Goal: Task Accomplishment & Management: Complete application form

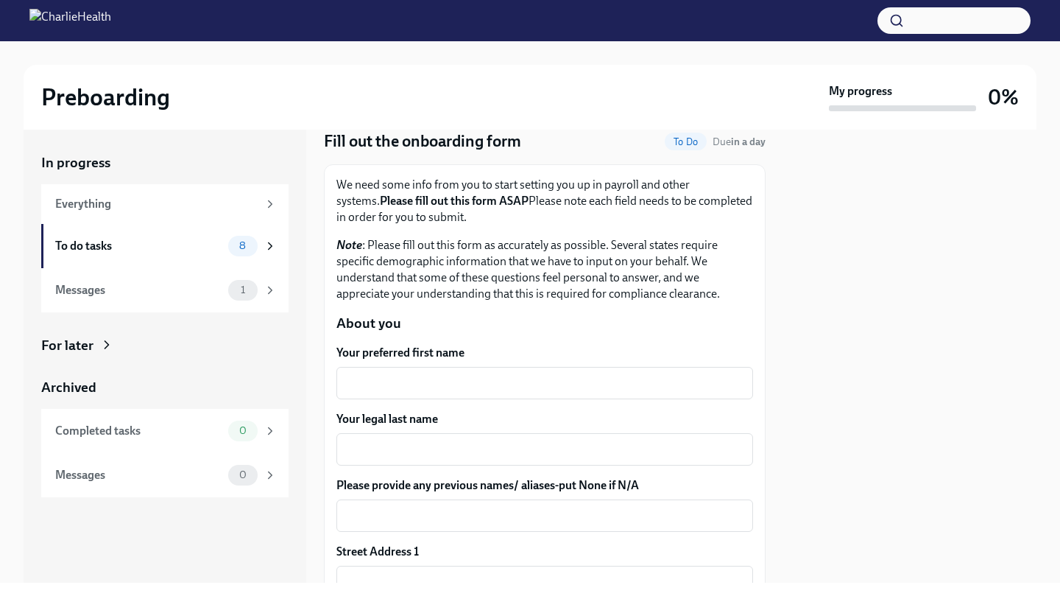
scroll to position [65, 0]
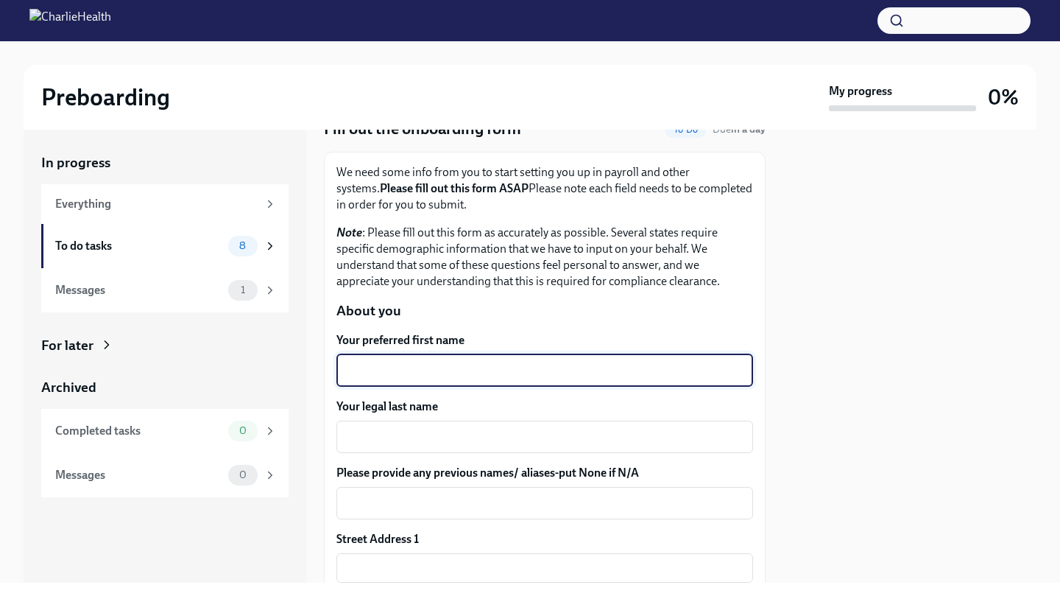
click at [511, 367] on textarea "Your preferred first name" at bounding box center [544, 371] width 399 height 18
type textarea "Lauren"
click at [450, 430] on textarea "Your legal last name" at bounding box center [544, 437] width 399 height 18
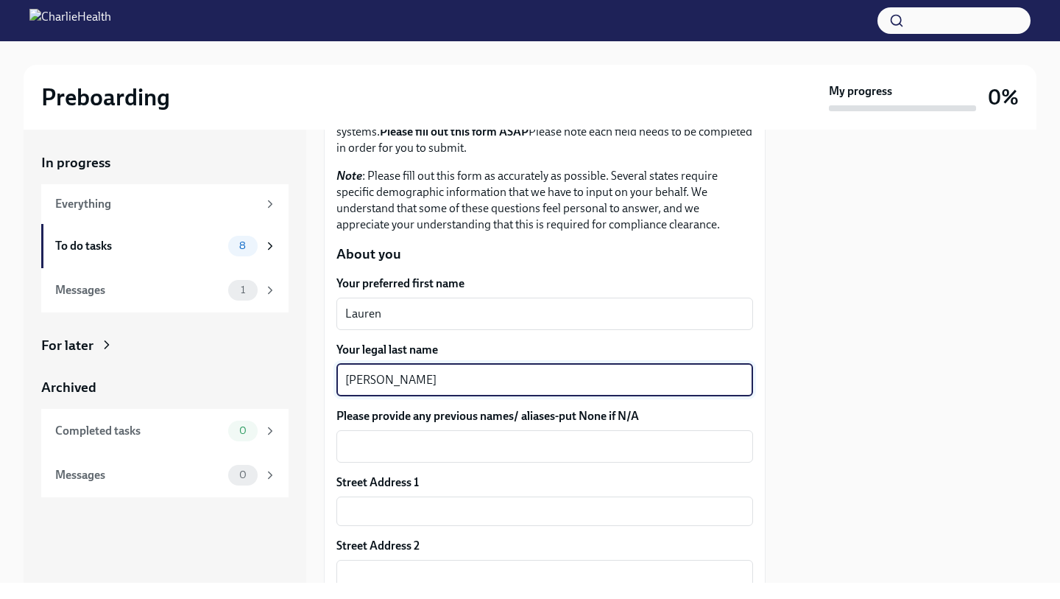
scroll to position [135, 0]
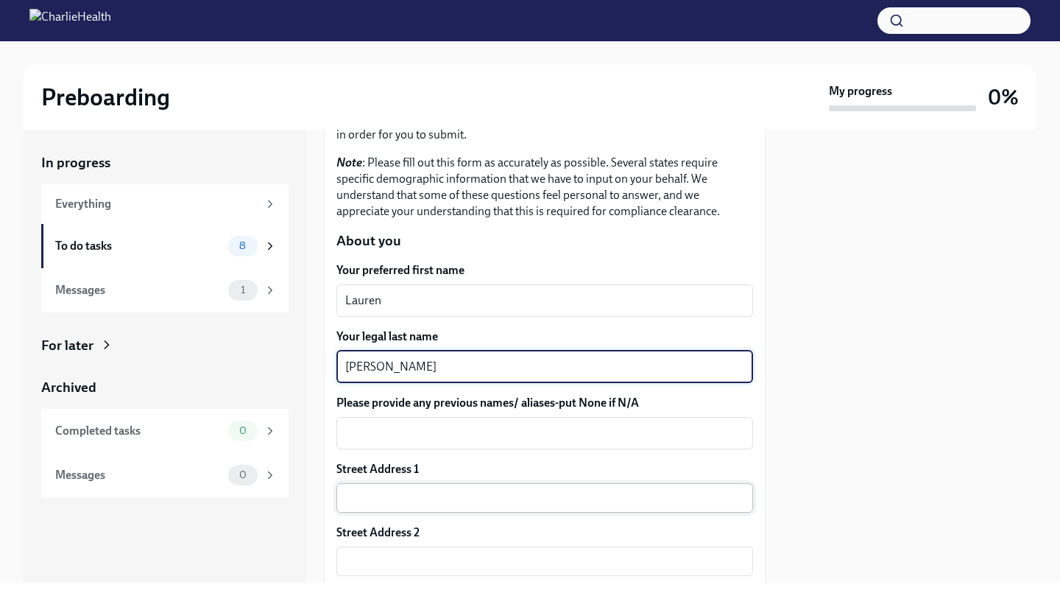
type textarea "[PERSON_NAME]"
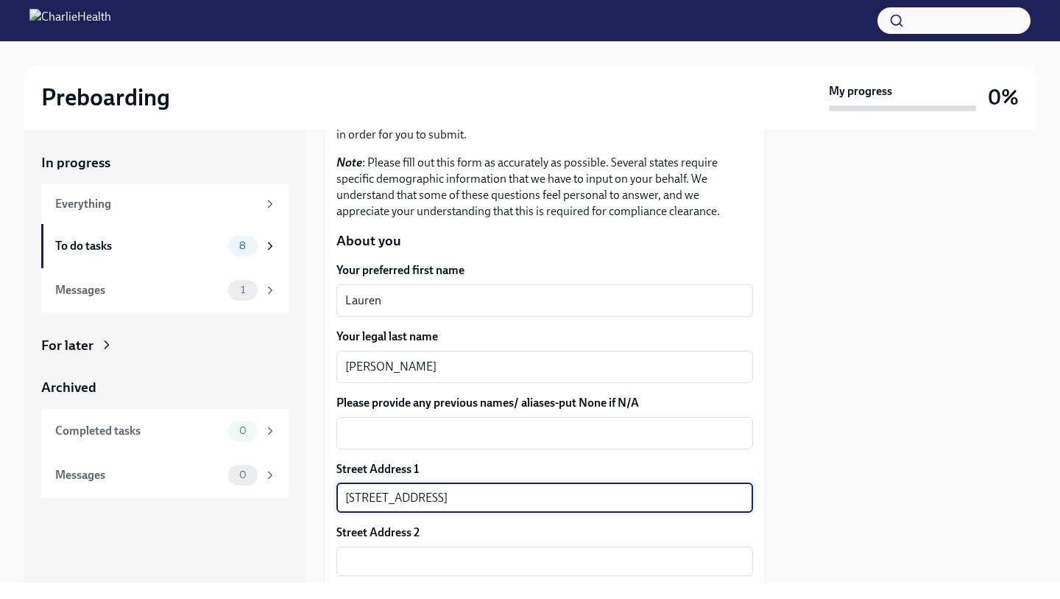
type input "[STREET_ADDRESS]"
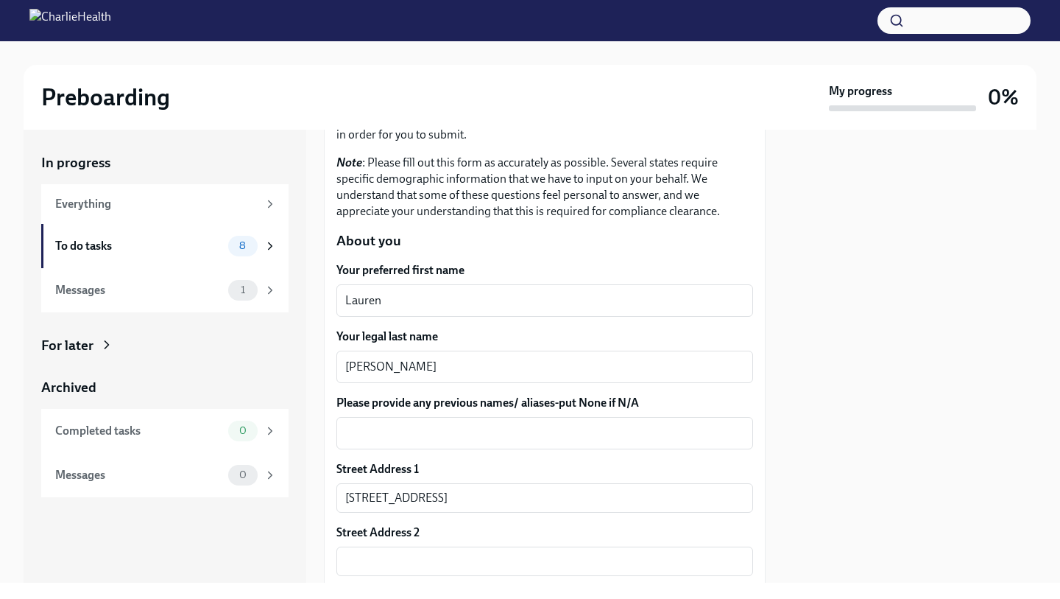
click at [856, 454] on div at bounding box center [910, 356] width 253 height 453
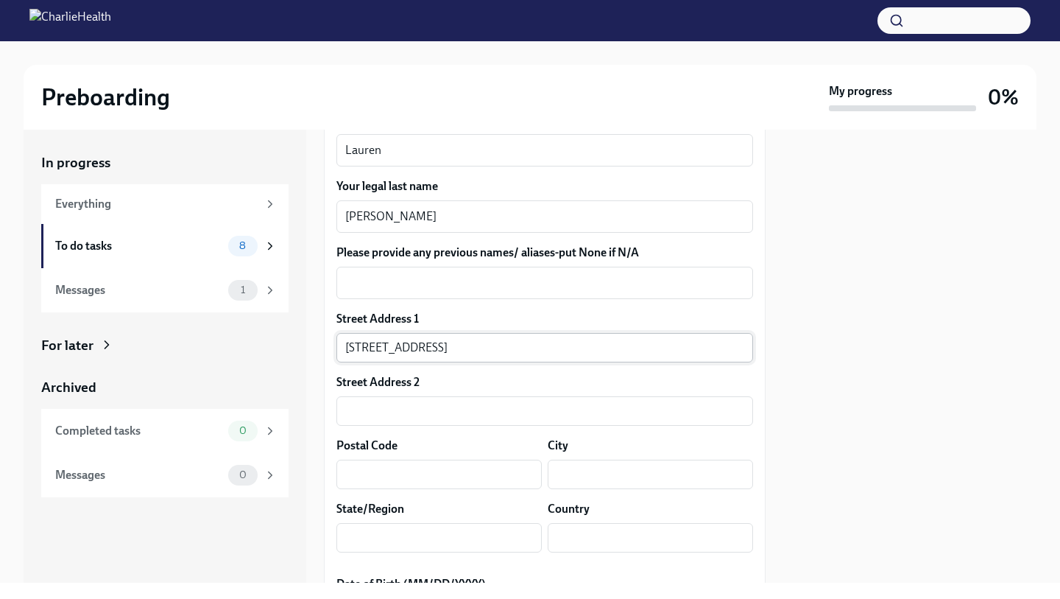
scroll to position [289, 0]
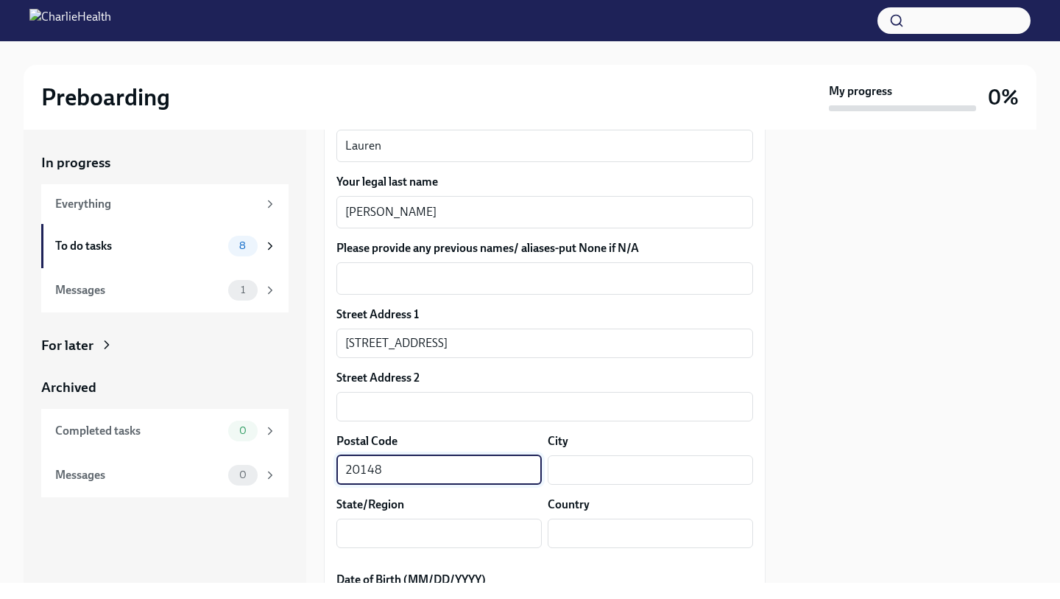
type input "20148"
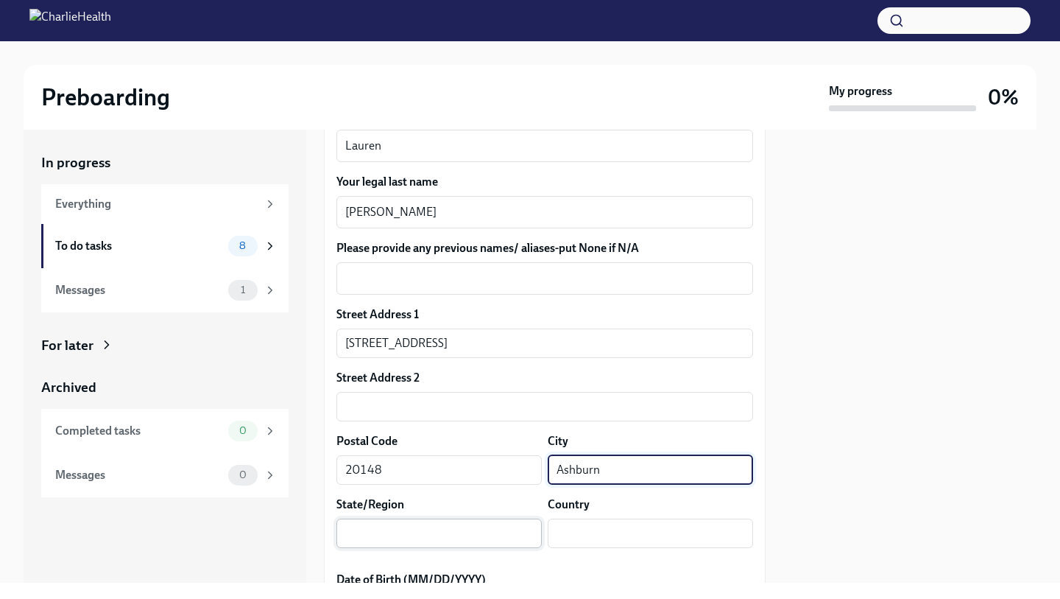
type input "Ashburn"
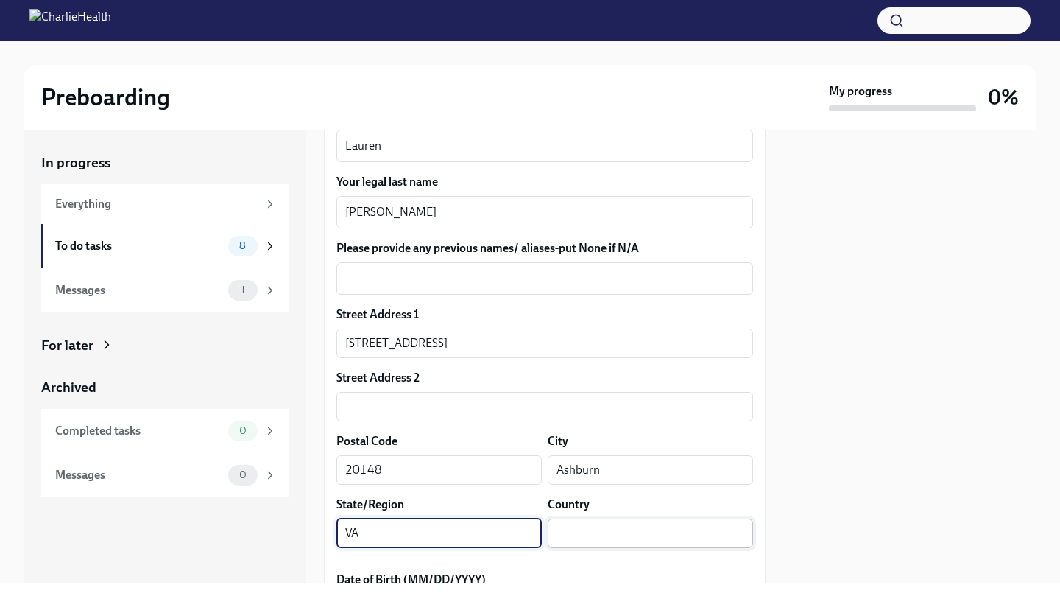
type input "VA"
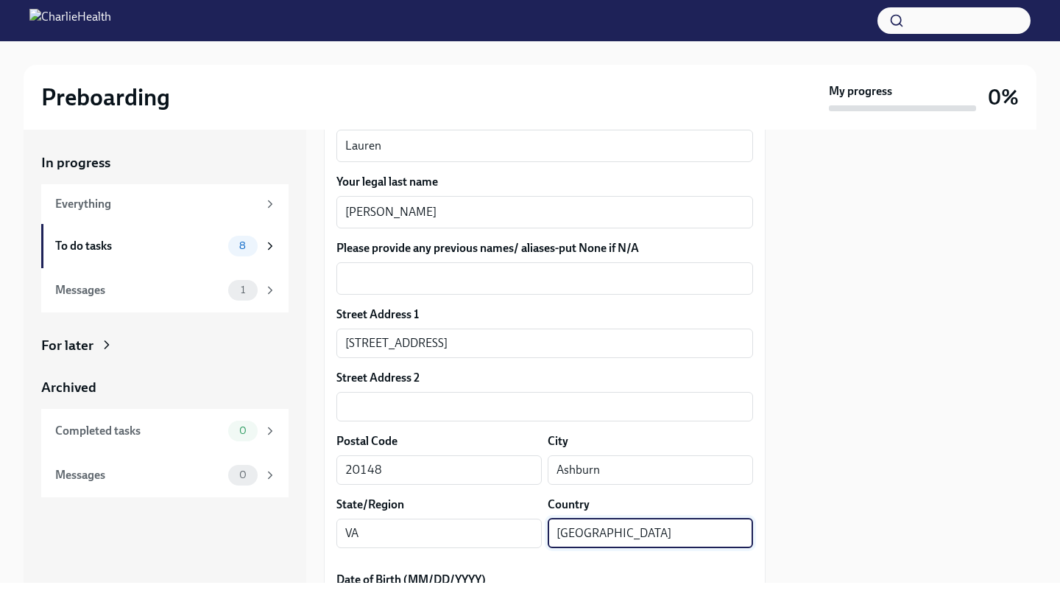
type input "[GEOGRAPHIC_DATA]"
click at [870, 233] on div at bounding box center [910, 356] width 253 height 453
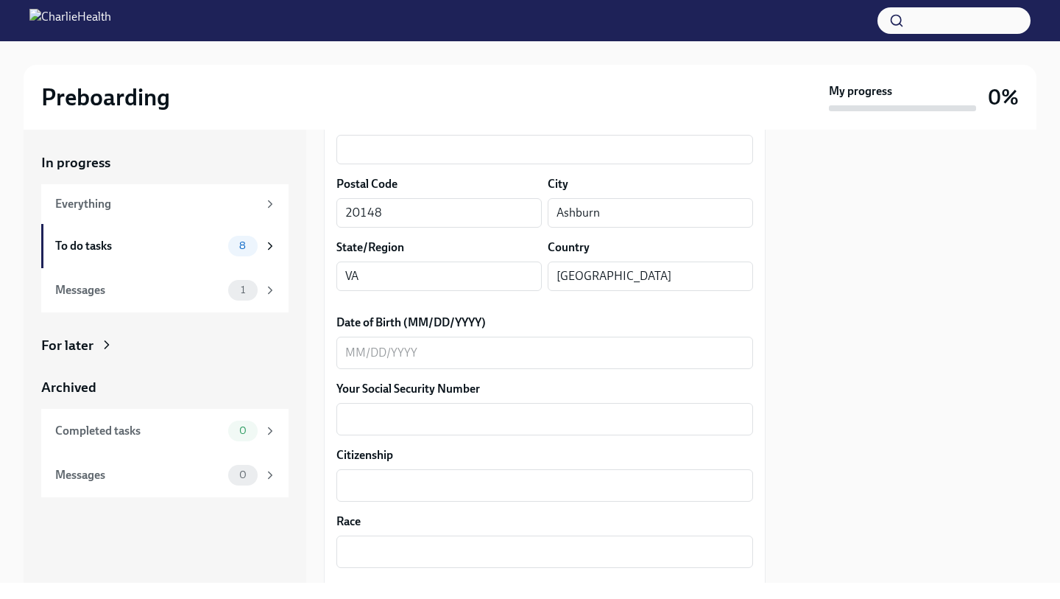
scroll to position [571, 0]
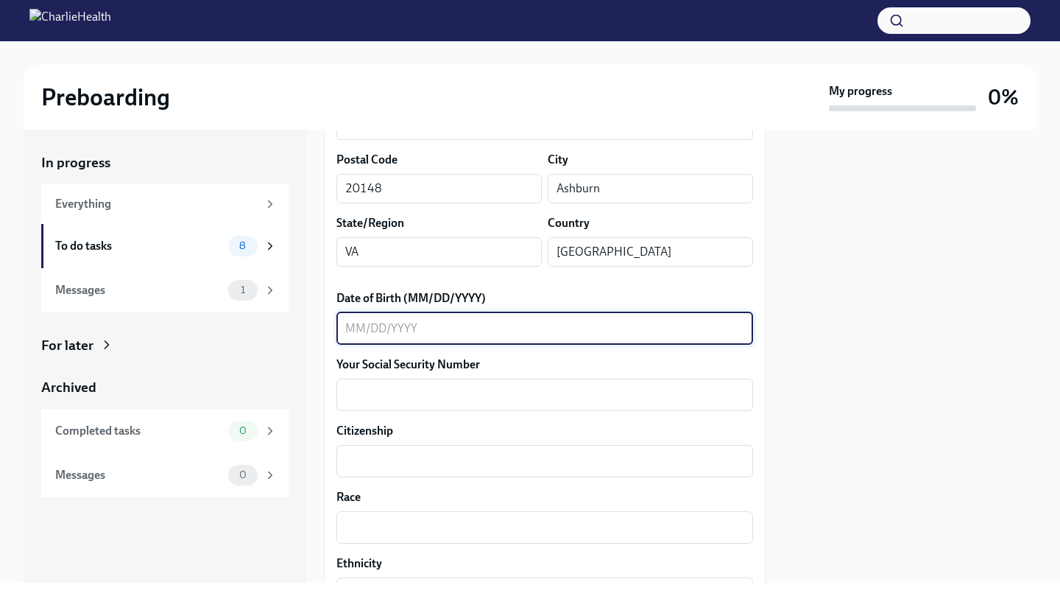
click at [488, 322] on textarea "Date of Birth (MM/DD/YYYY)" at bounding box center [544, 329] width 399 height 18
type textarea "08021980"
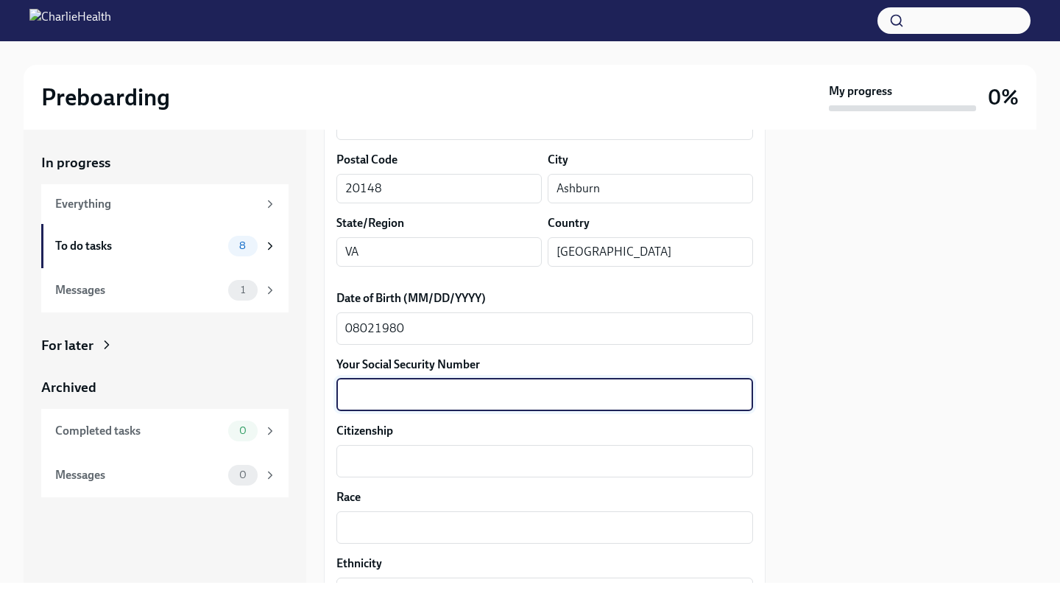
click at [450, 396] on textarea "Your Social Security Number" at bounding box center [544, 395] width 399 height 18
type textarea "207601802"
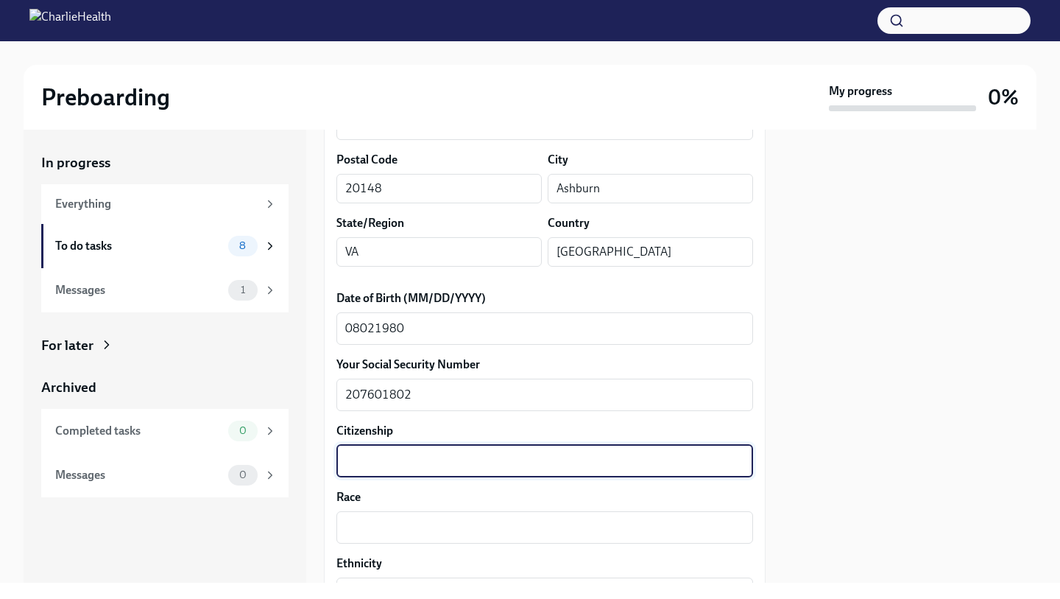
click at [433, 460] on textarea "Citizenship" at bounding box center [544, 461] width 399 height 18
type textarea "American"
click at [362, 527] on textarea "Race" at bounding box center [544, 527] width 399 height 18
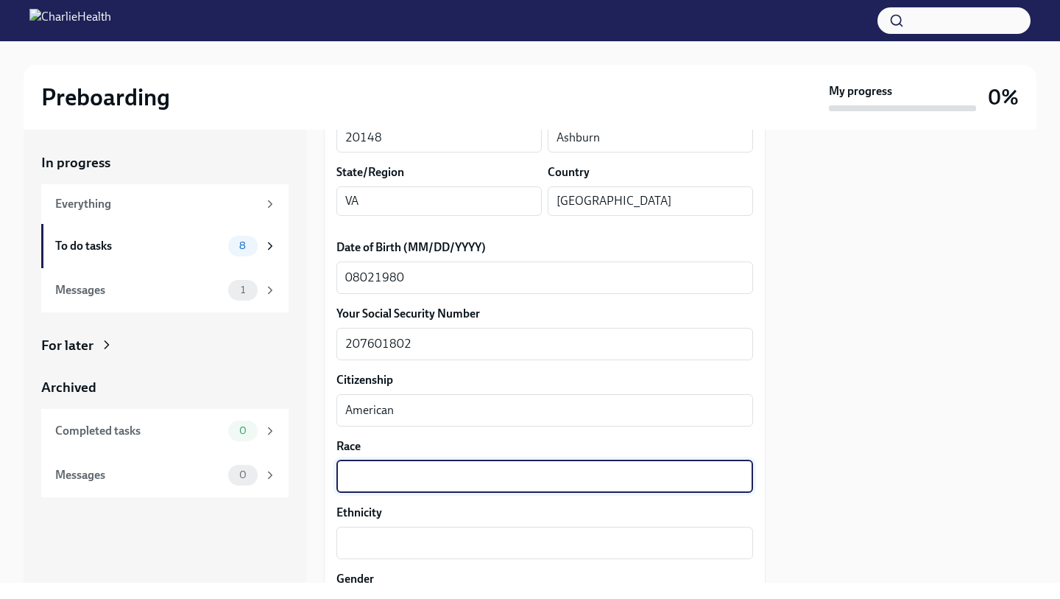
scroll to position [633, 0]
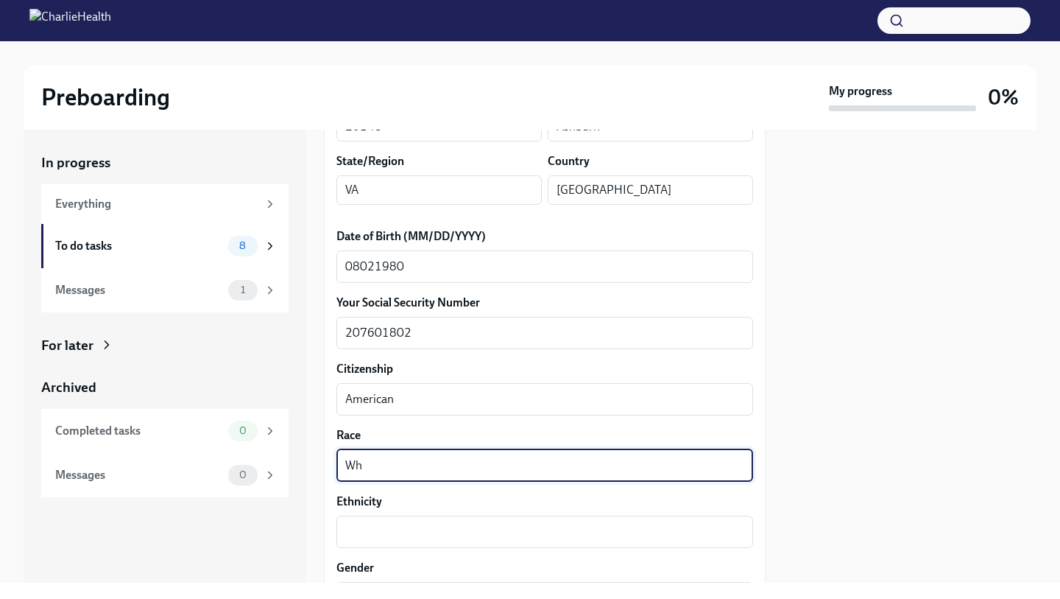
type textarea "W"
type textarea "Caucasian"
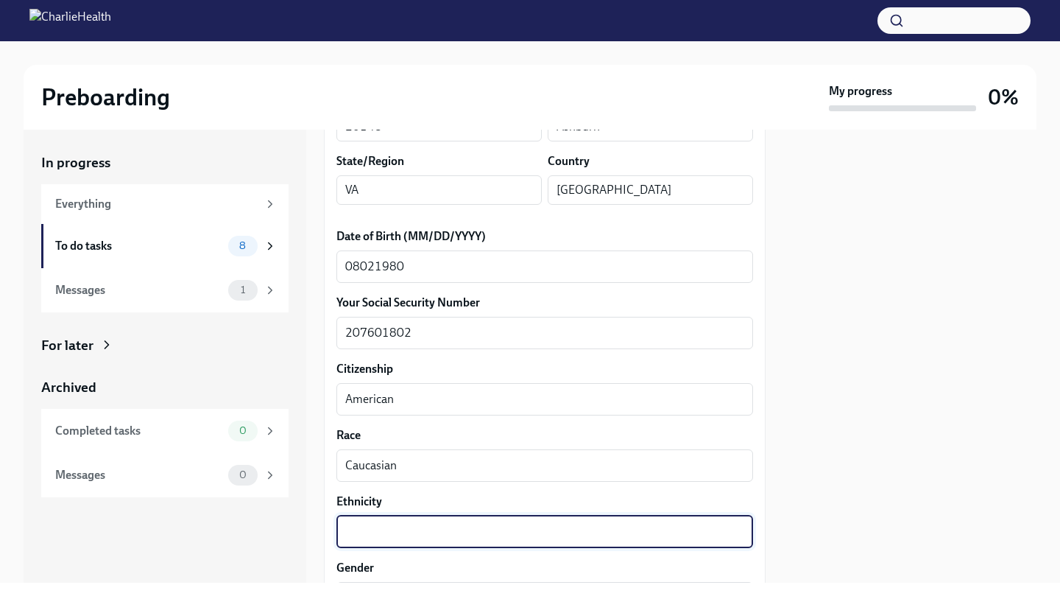
click at [376, 530] on textarea "Ethnicity" at bounding box center [544, 532] width 399 height 18
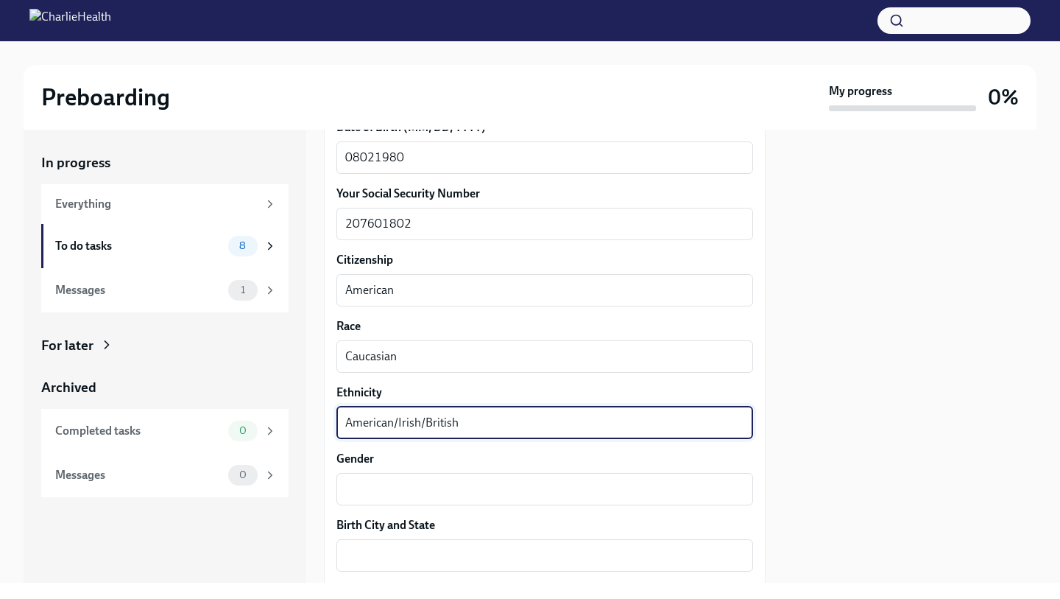
scroll to position [744, 0]
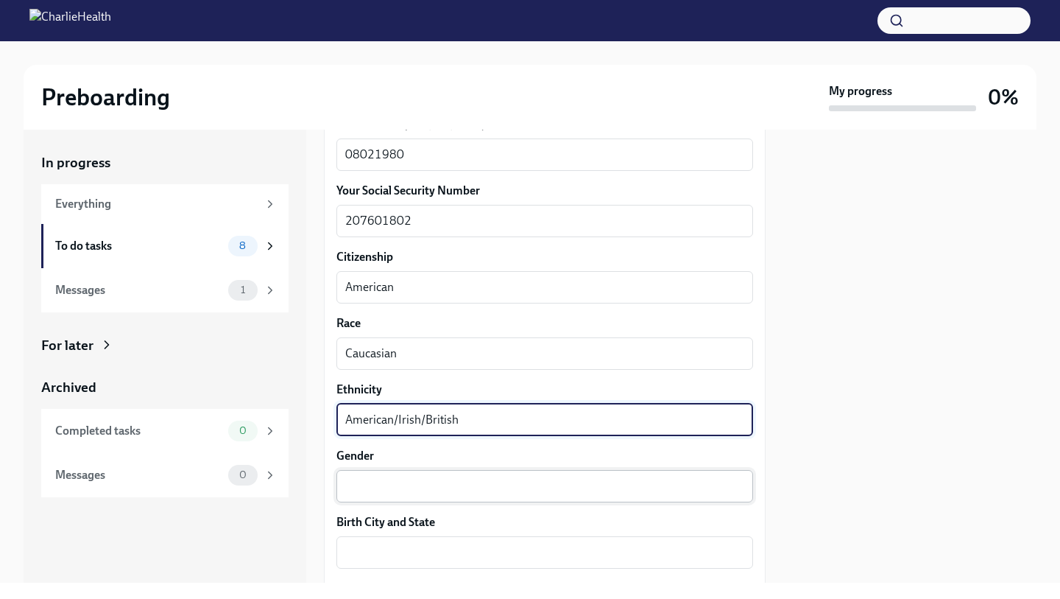
type textarea "American/Irish/British"
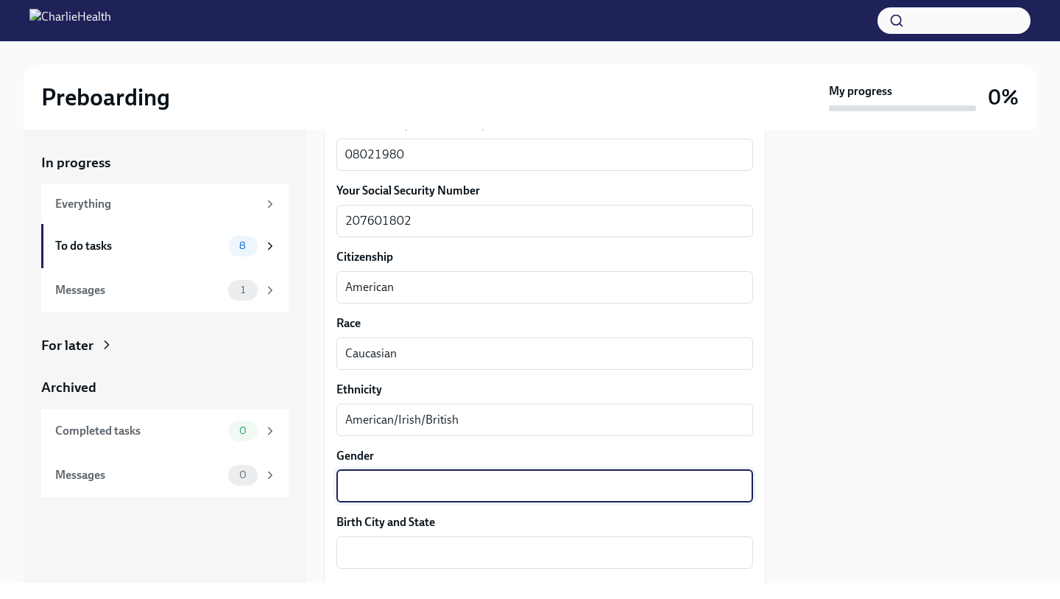
click at [457, 487] on textarea "Gender" at bounding box center [544, 486] width 399 height 18
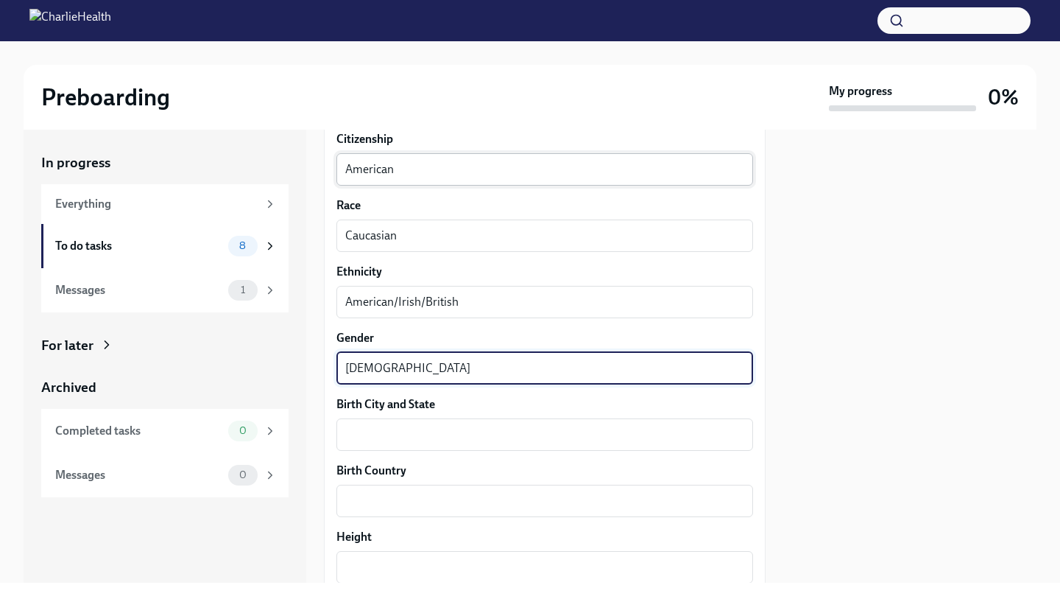
scroll to position [871, 0]
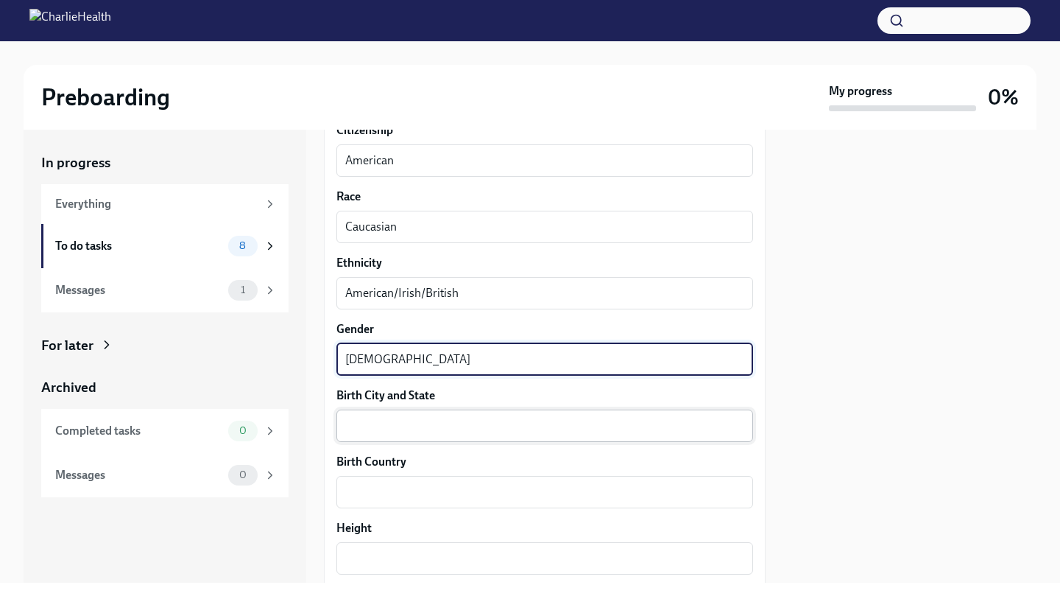
type textarea "[DEMOGRAPHIC_DATA]"
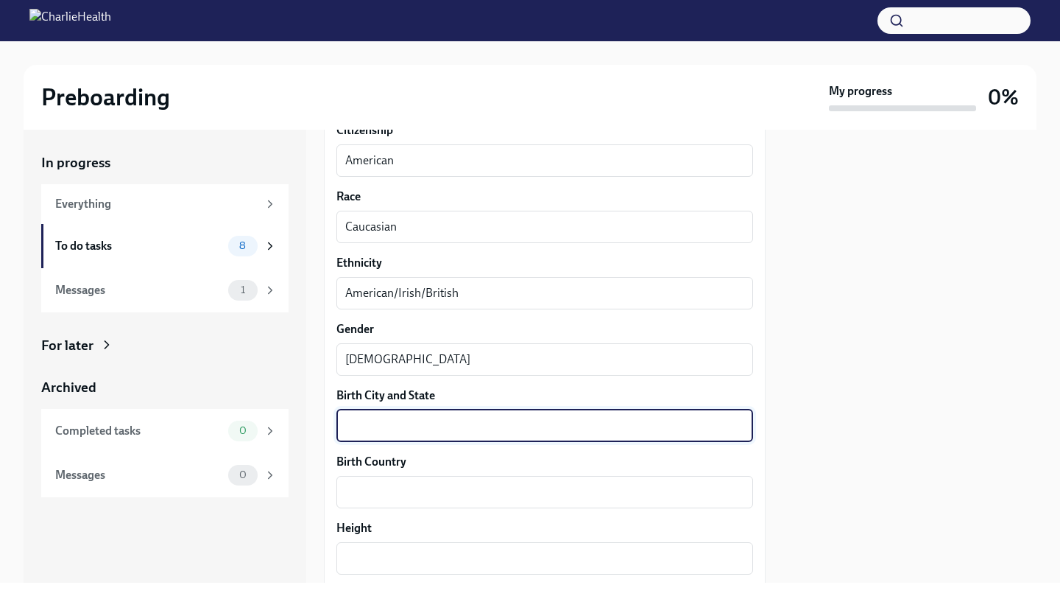
click at [393, 429] on textarea "Birth City and State" at bounding box center [544, 426] width 399 height 18
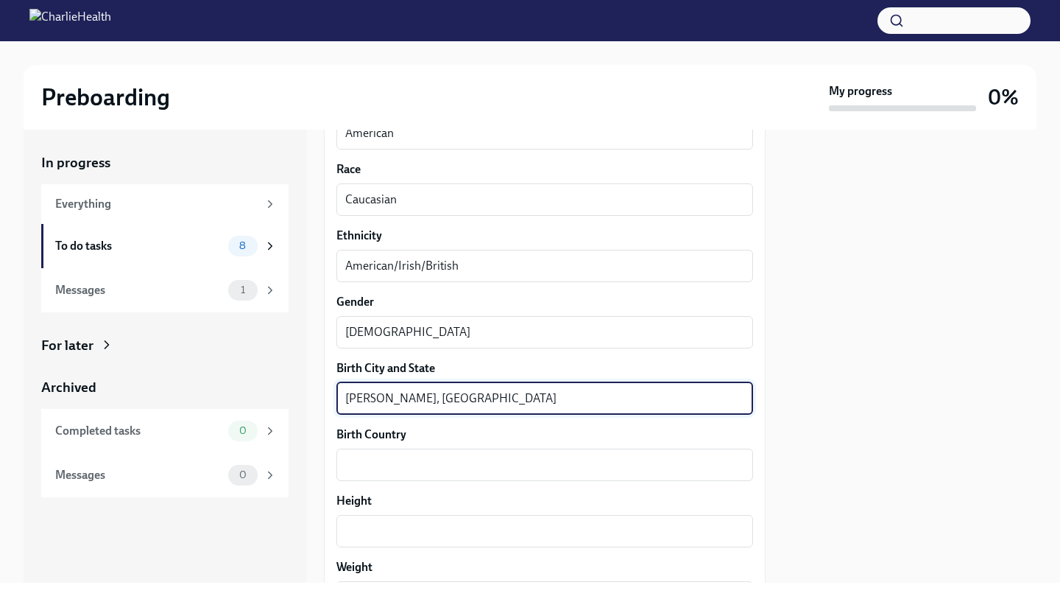
scroll to position [900, 0]
type textarea "[PERSON_NAME], [GEOGRAPHIC_DATA]"
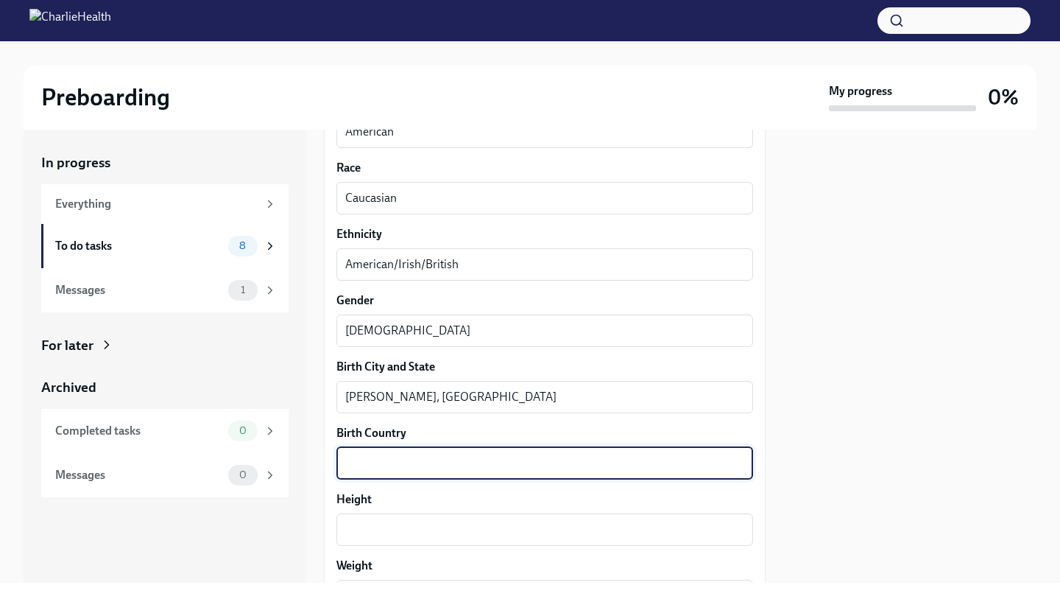
click at [403, 468] on textarea "Birth Country" at bounding box center [544, 463] width 399 height 18
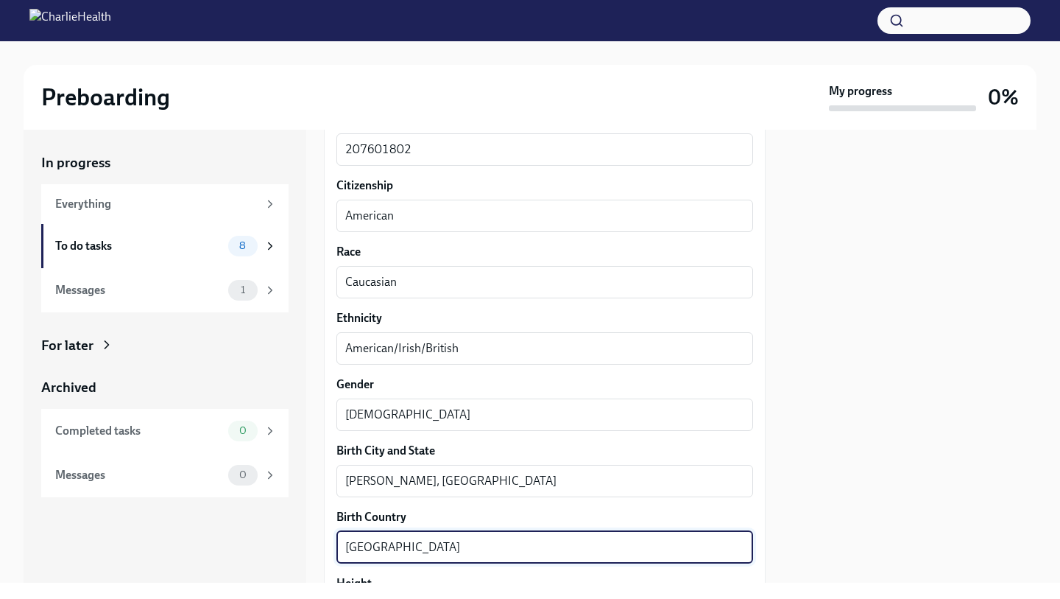
scroll to position [775, 0]
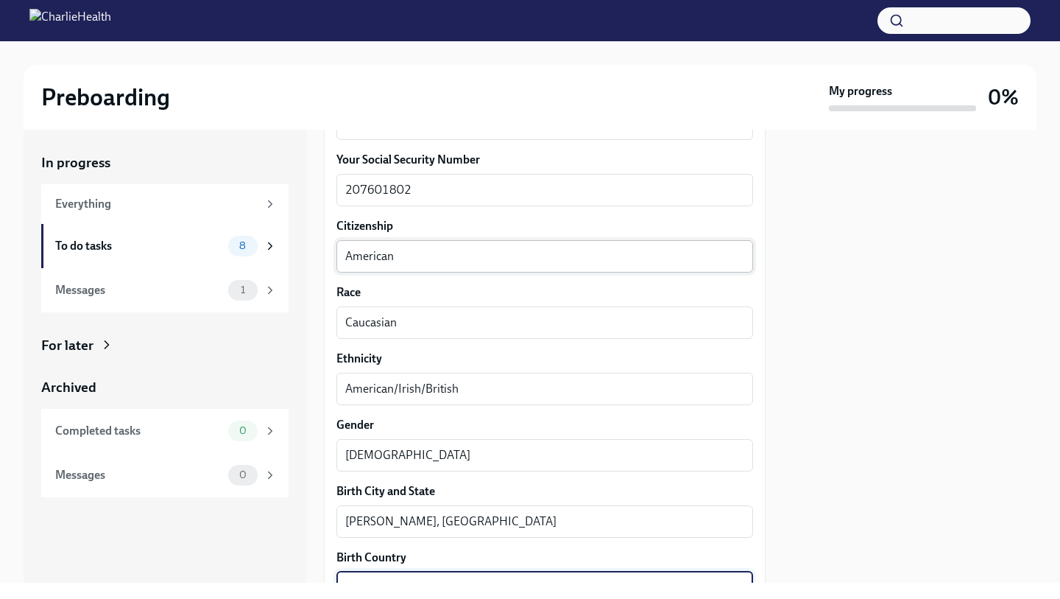
type textarea "[GEOGRAPHIC_DATA]"
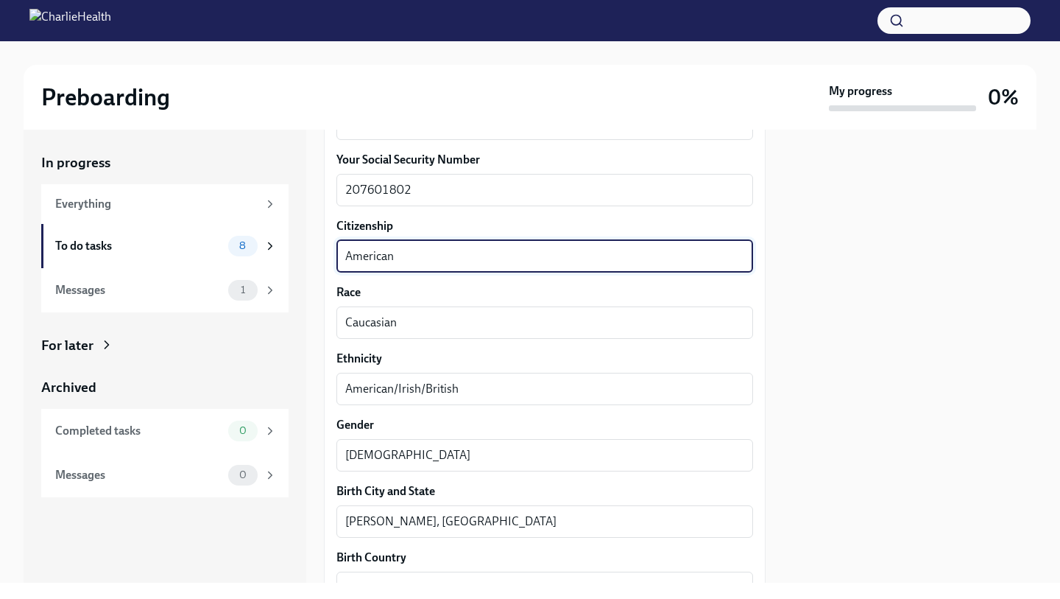
click at [415, 260] on textarea "American" at bounding box center [544, 256] width 399 height 18
type textarea "American/[GEOGRAPHIC_DATA]"
click at [807, 293] on div at bounding box center [910, 356] width 253 height 453
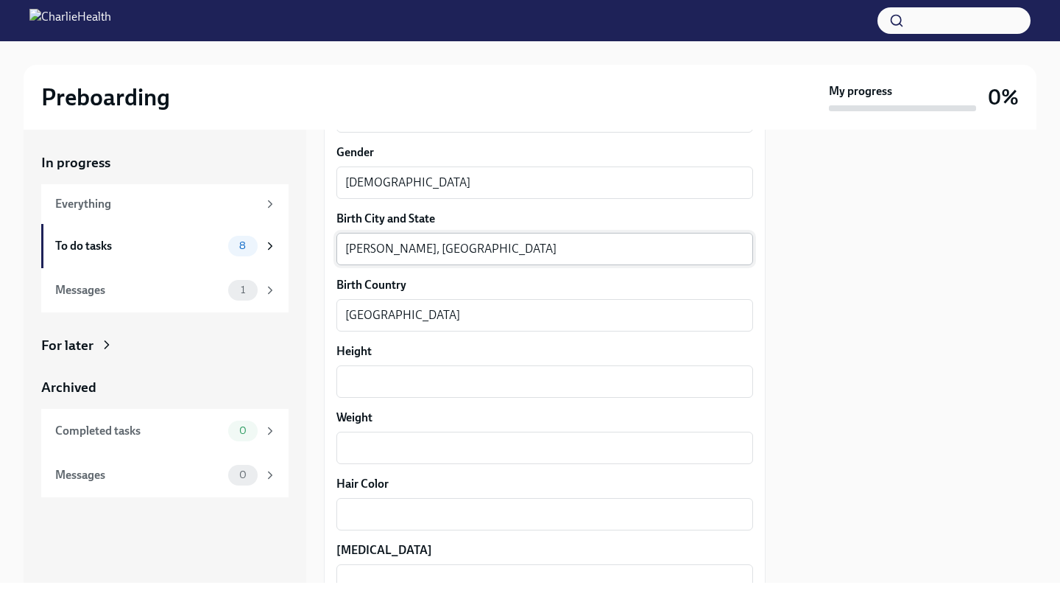
scroll to position [1060, 0]
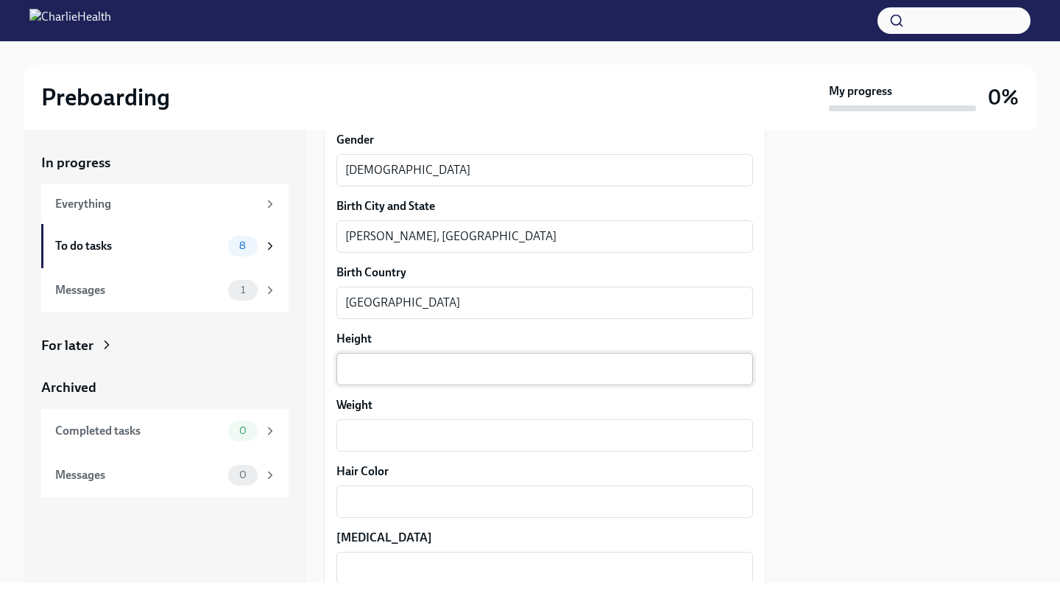
click at [432, 367] on textarea "Height" at bounding box center [544, 369] width 399 height 18
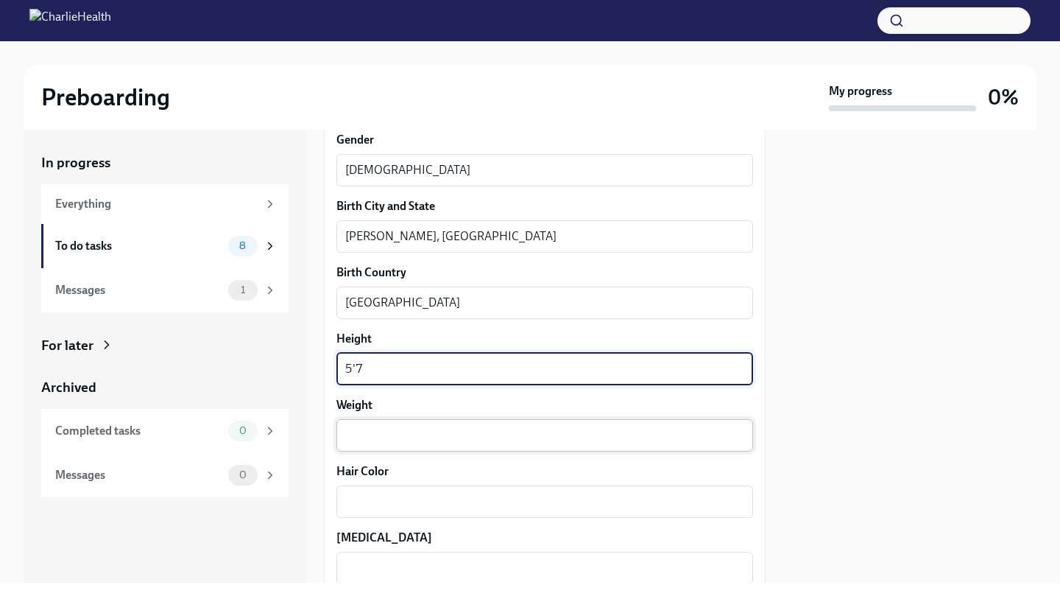
type textarea "5'7"
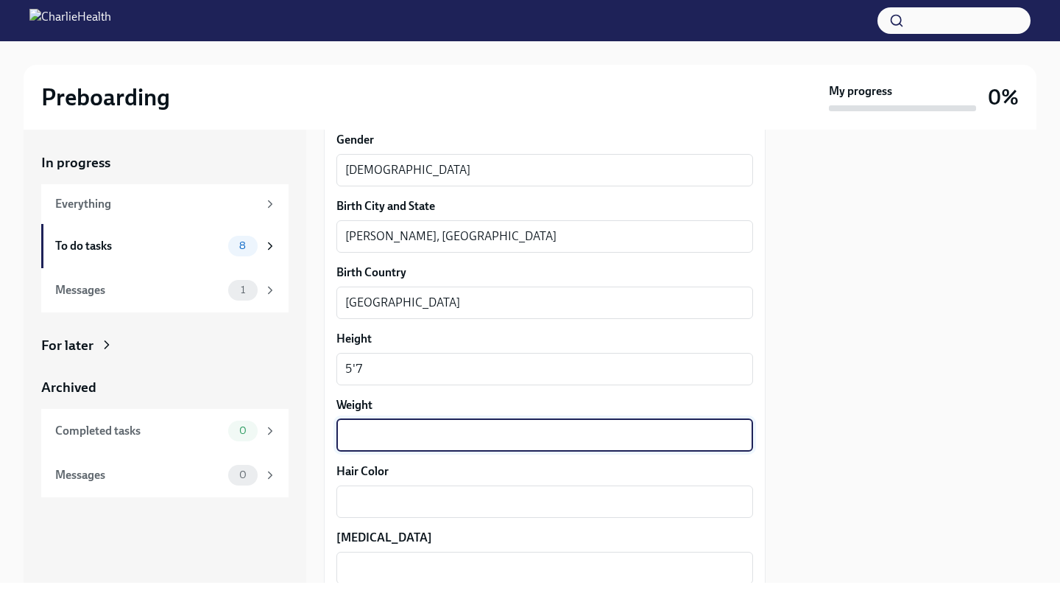
click at [429, 426] on textarea "Weight" at bounding box center [544, 435] width 399 height 18
type textarea "180"
click at [393, 499] on textarea "Hair Color" at bounding box center [544, 502] width 399 height 18
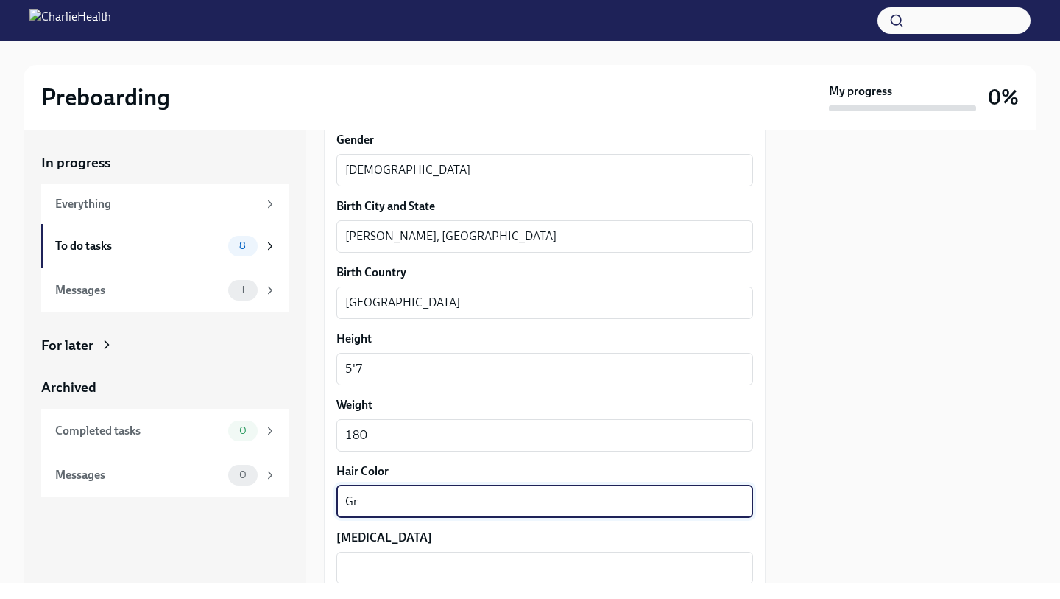
type textarea "G"
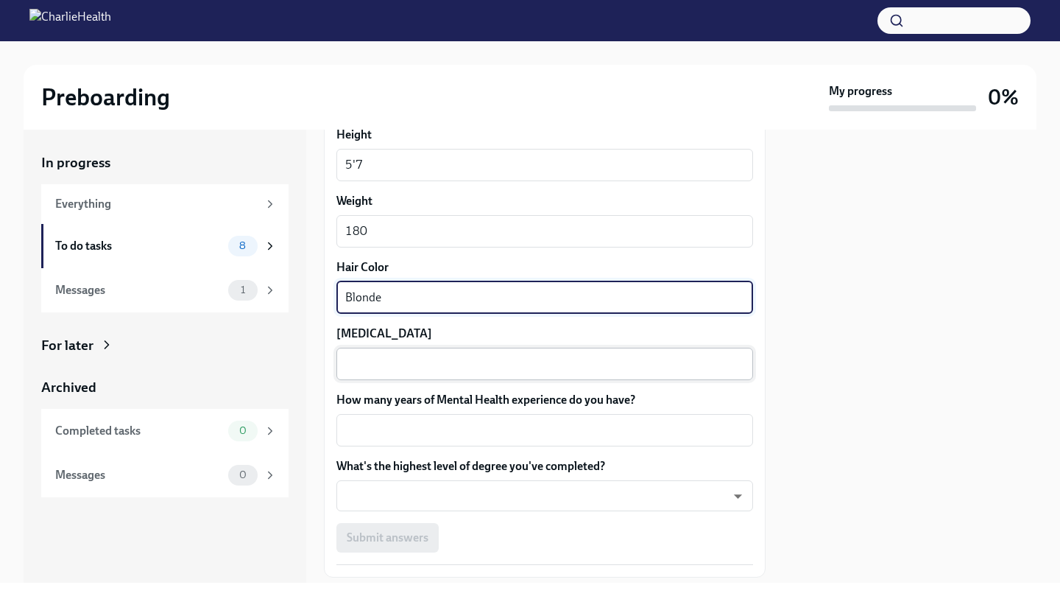
scroll to position [1266, 0]
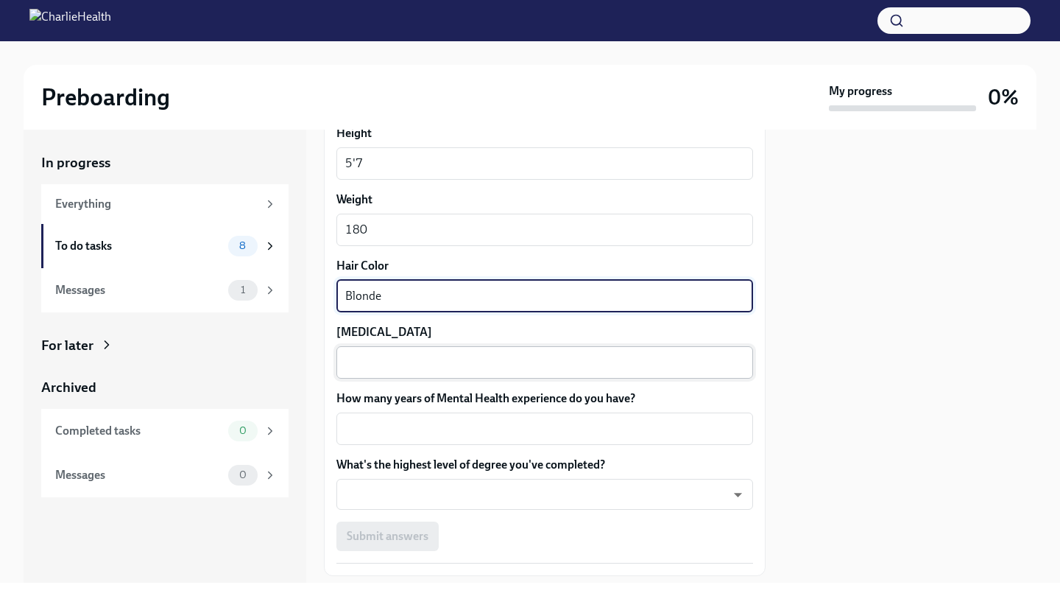
type textarea "Blonde"
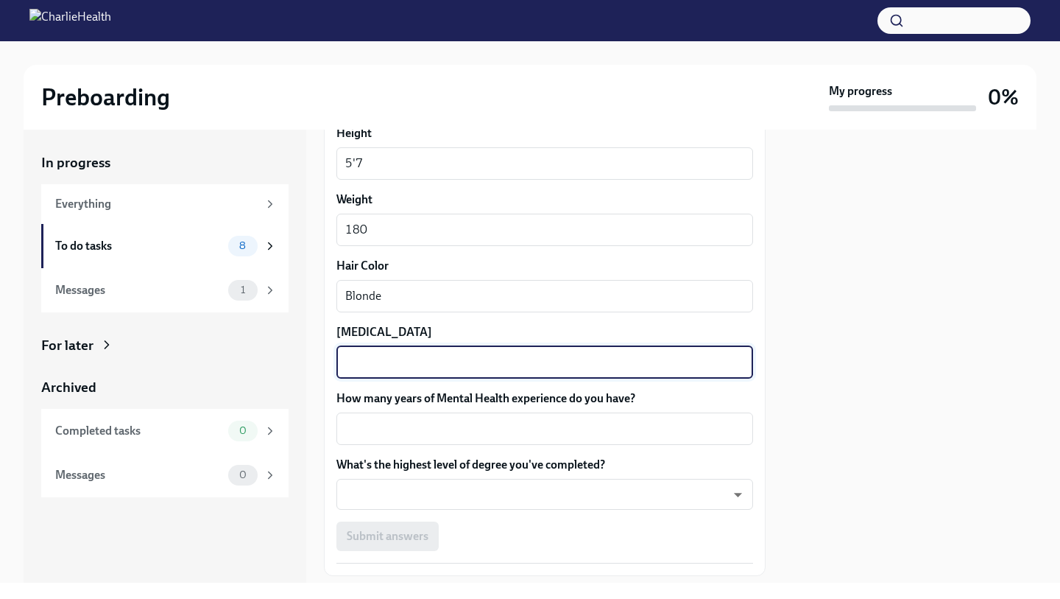
click at [384, 362] on textarea "[MEDICAL_DATA]" at bounding box center [544, 362] width 399 height 18
type textarea "Green"
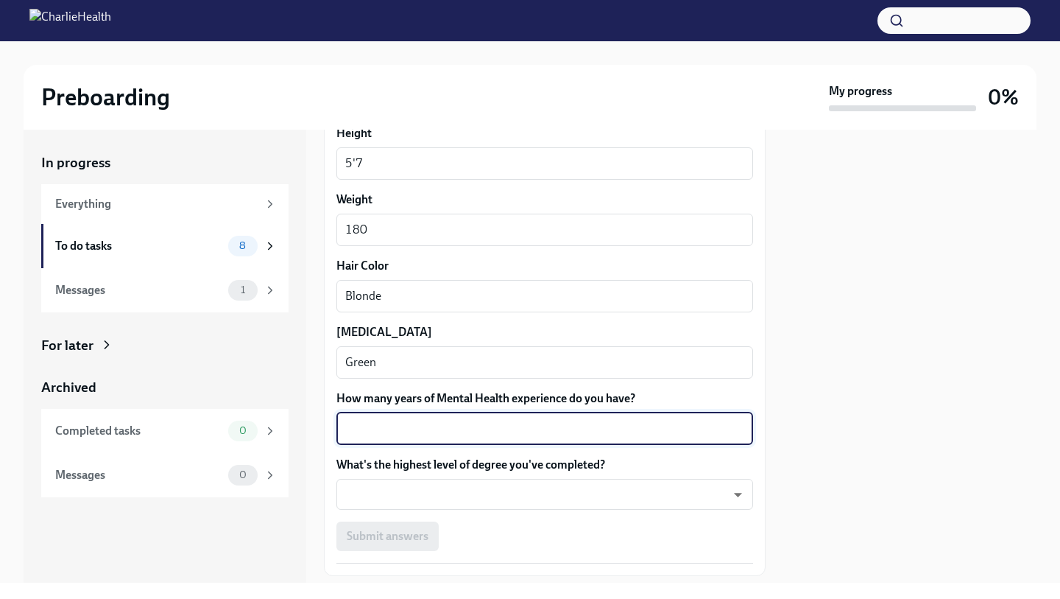
click at [373, 421] on textarea "How many years of Mental Health experience do you have?" at bounding box center [544, 429] width 399 height 18
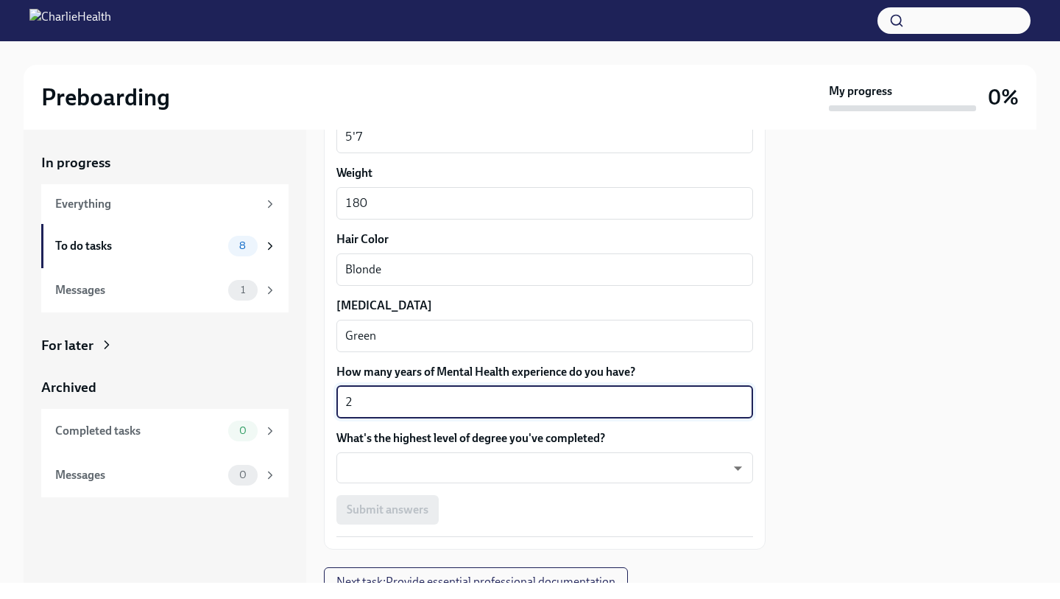
scroll to position [1300, 0]
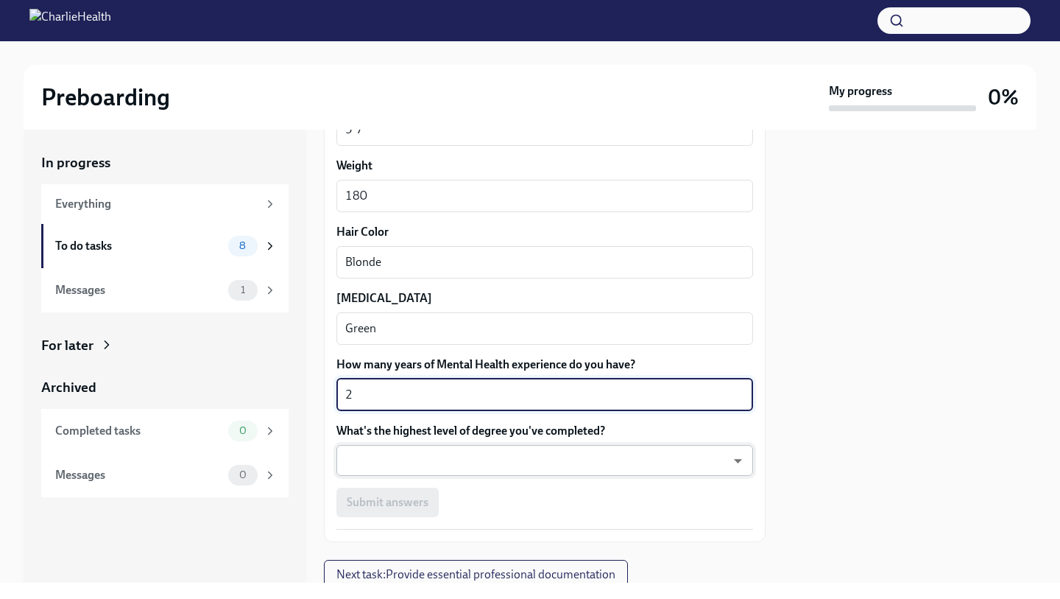
type textarea "2"
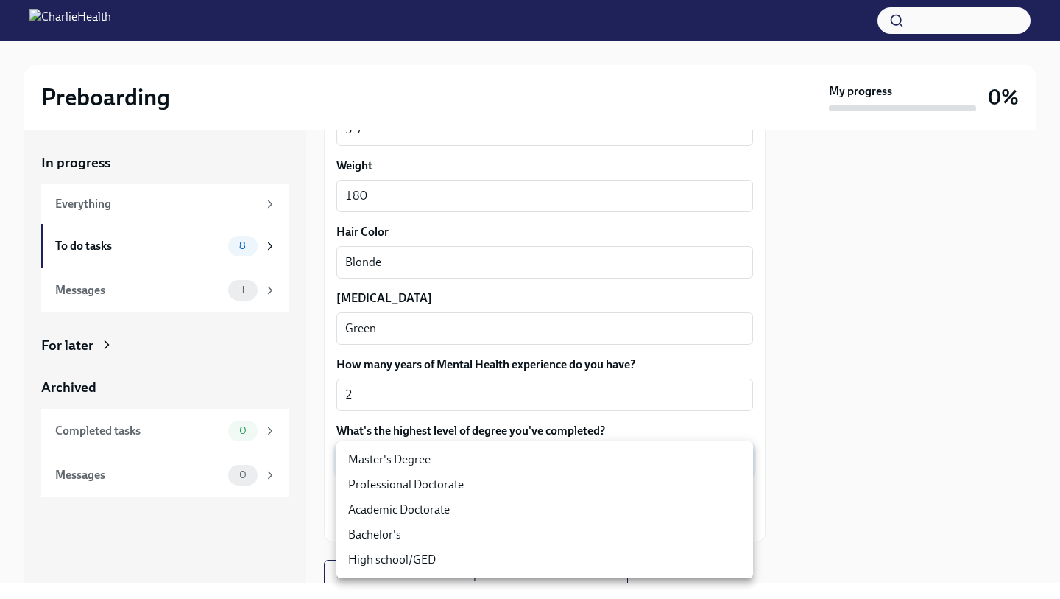
click at [476, 460] on body "Preboarding My progress 0% In progress Everything To do tasks 8 Messages 1 For …" at bounding box center [530, 299] width 1060 height 599
click at [470, 462] on li "Master's Degree" at bounding box center [545, 459] width 417 height 25
type input "2vBr-ghkD"
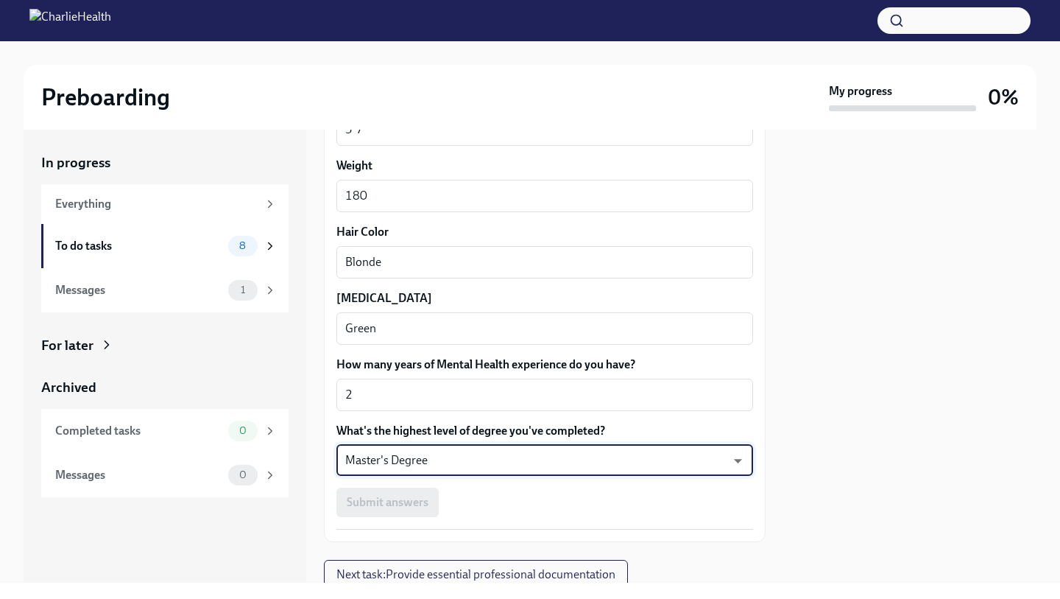
click at [908, 375] on div at bounding box center [910, 356] width 253 height 453
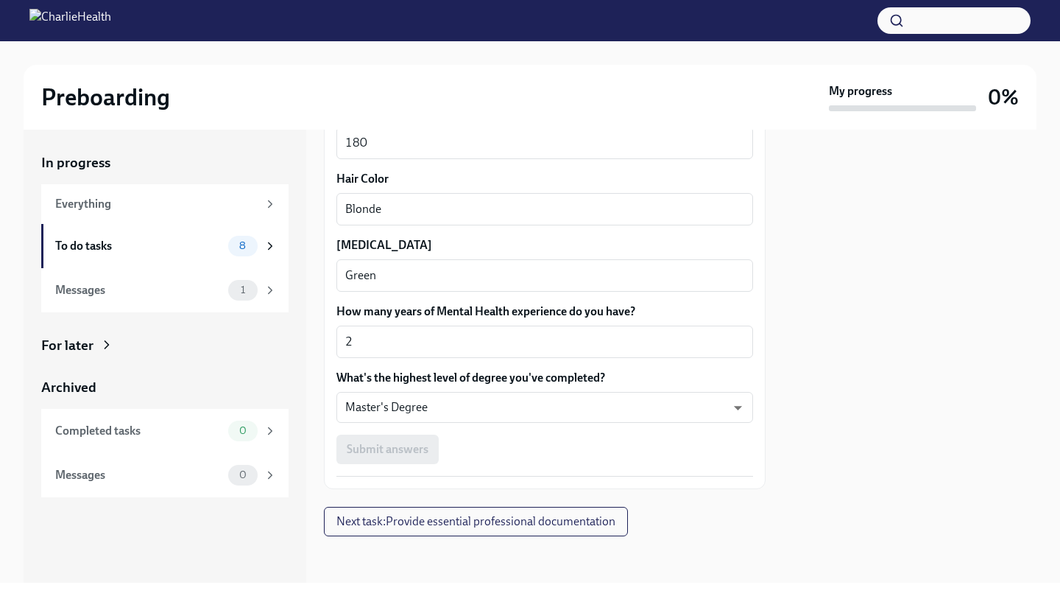
scroll to position [0, 0]
click at [582, 516] on span "Next task : Provide essential professional documentation" at bounding box center [476, 521] width 279 height 15
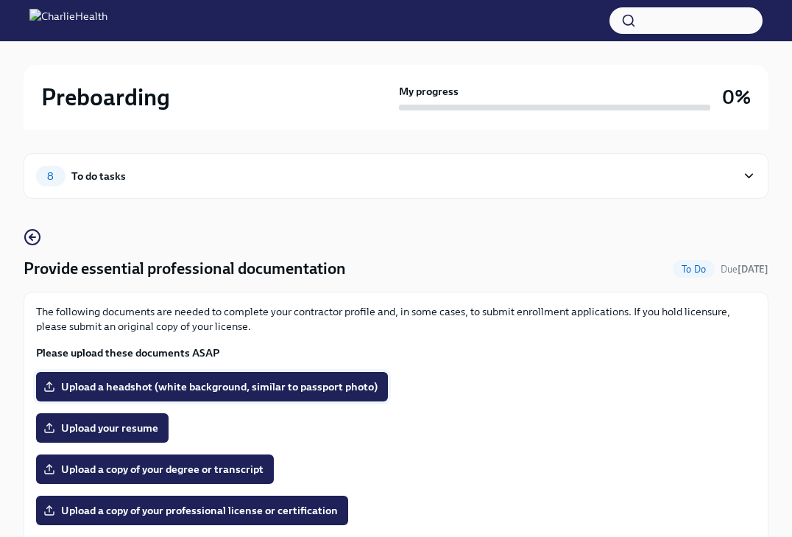
click at [337, 393] on span "Upload a headshot (white background, similar to passport photo)" at bounding box center [211, 386] width 331 height 15
click at [0, 0] on input "Upload a headshot (white background, similar to passport photo)" at bounding box center [0, 0] width 0 height 0
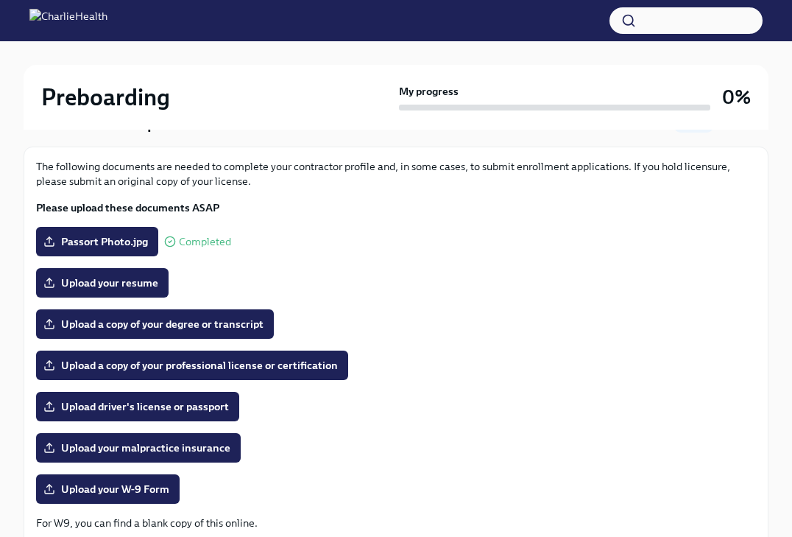
scroll to position [149, 0]
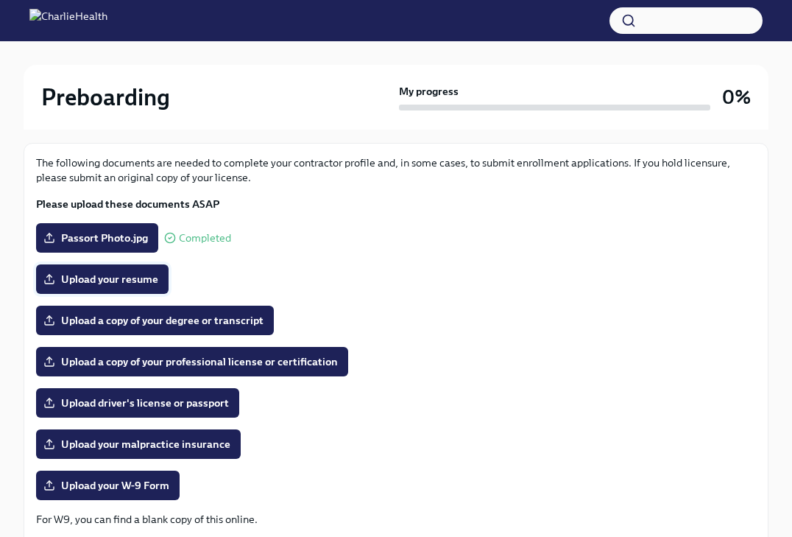
click at [133, 283] on span "Upload your resume" at bounding box center [102, 279] width 112 height 15
click at [0, 0] on input "Upload your resume" at bounding box center [0, 0] width 0 height 0
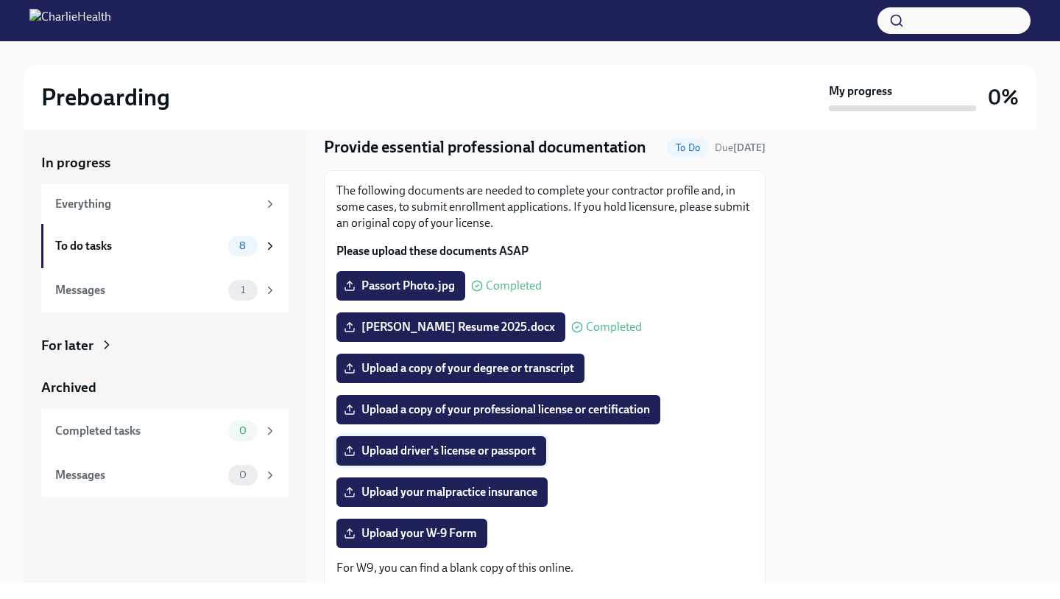
scroll to position [52, 0]
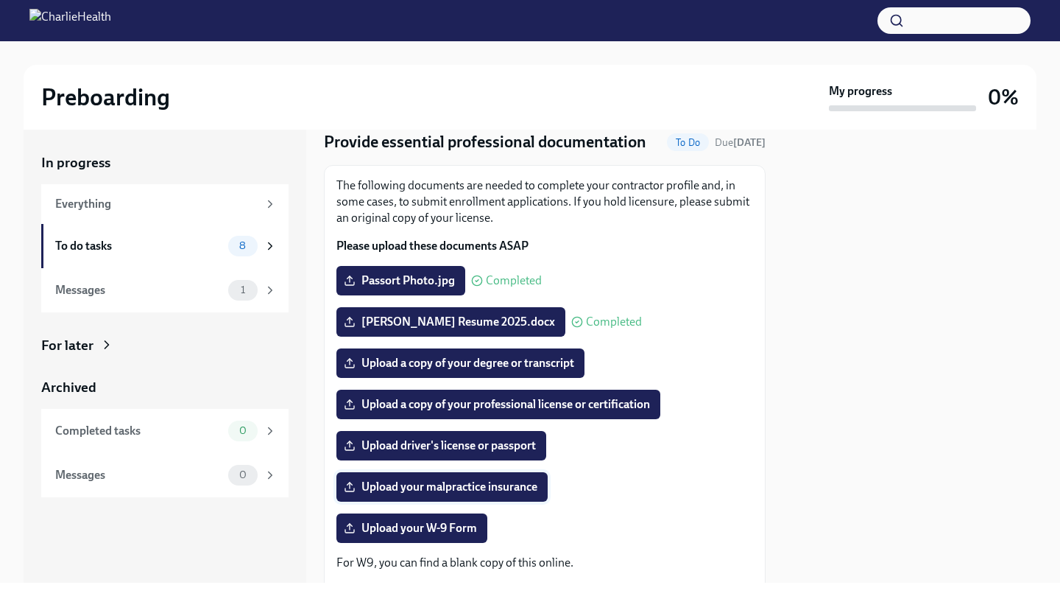
click at [507, 487] on span "Upload your malpractice insurance" at bounding box center [442, 486] width 191 height 15
click at [0, 0] on input "Upload your malpractice insurance" at bounding box center [0, 0] width 0 height 0
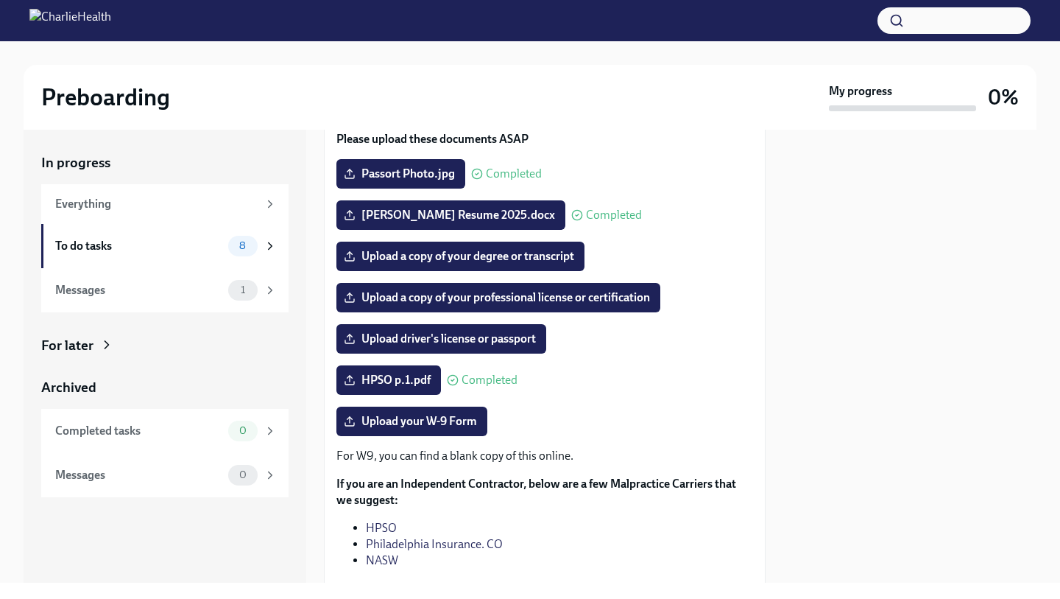
scroll to position [163, 0]
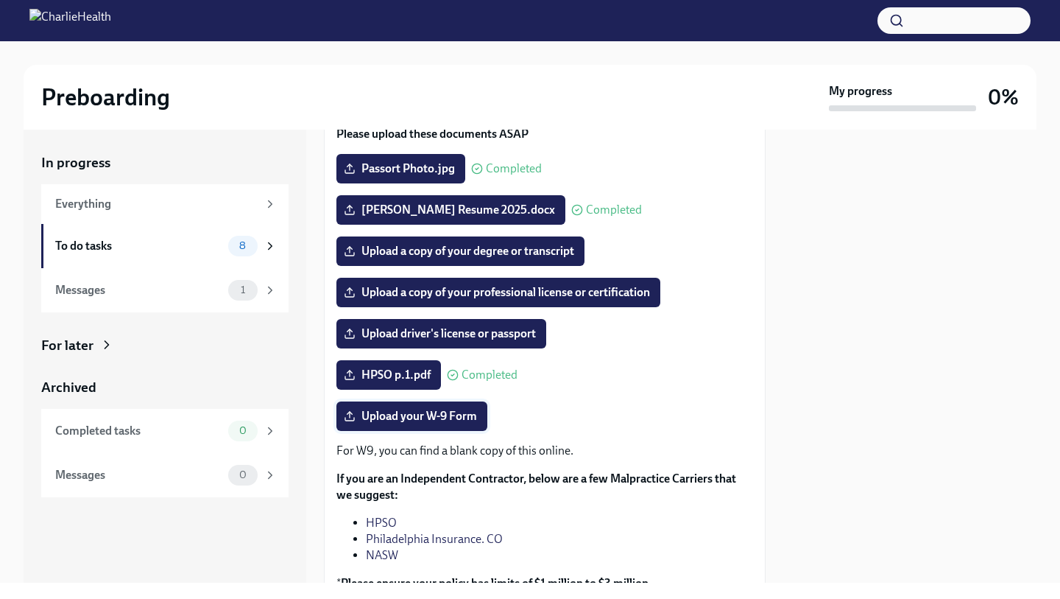
click at [454, 419] on span "Upload your W-9 Form" at bounding box center [412, 416] width 130 height 15
click at [0, 0] on input "Upload your W-9 Form" at bounding box center [0, 0] width 0 height 0
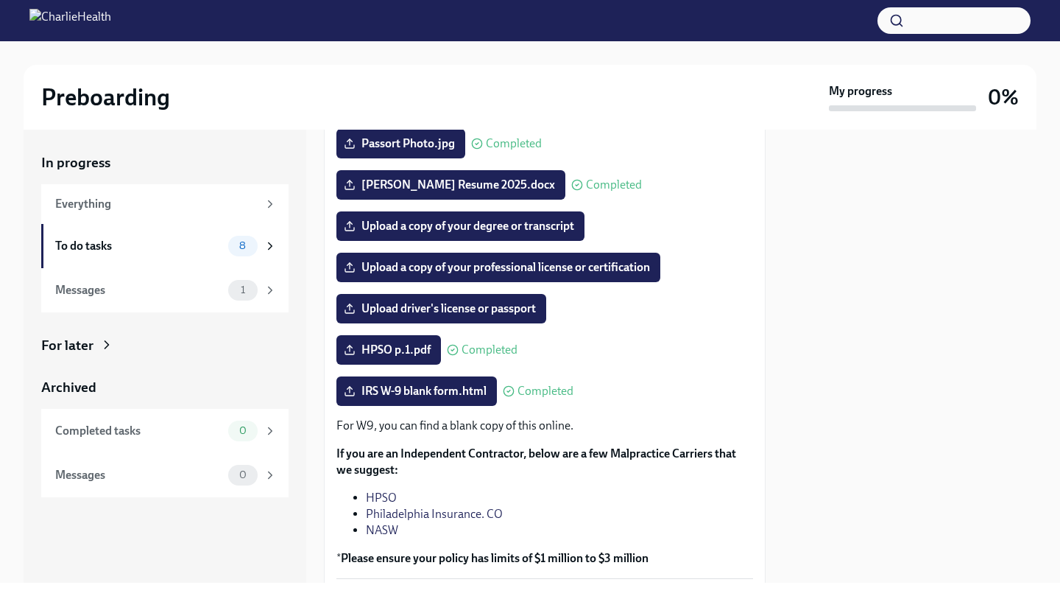
scroll to position [191, 0]
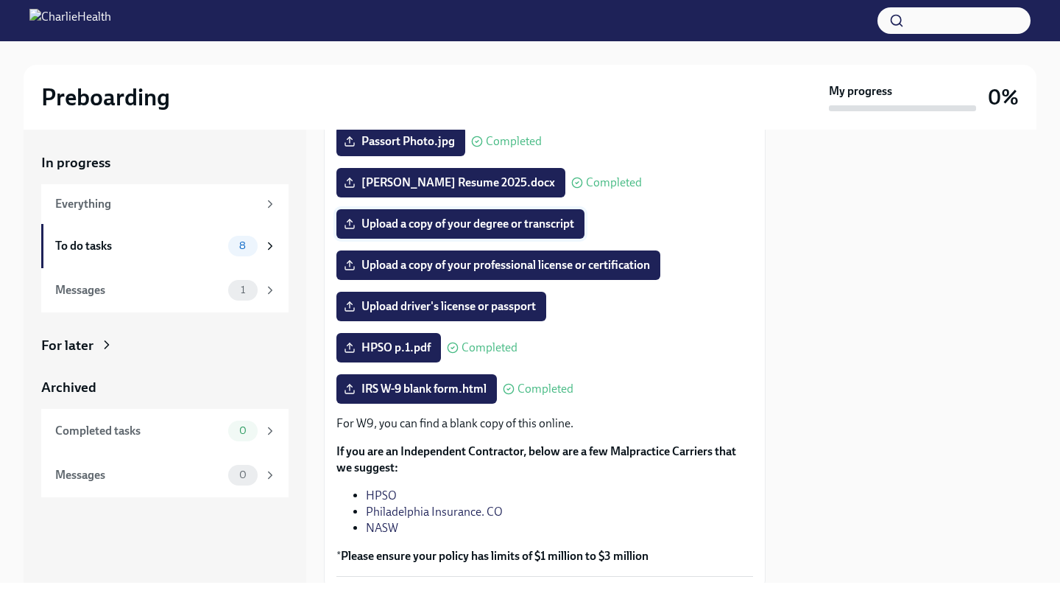
click at [483, 224] on span "Upload a copy of your degree or transcript" at bounding box center [461, 223] width 228 height 15
click at [0, 0] on input "Upload a copy of your degree or transcript" at bounding box center [0, 0] width 0 height 0
click at [524, 302] on span "Upload driver's license or passport" at bounding box center [441, 306] width 189 height 15
click at [0, 0] on input "Upload driver's license or passport" at bounding box center [0, 0] width 0 height 0
click at [502, 303] on span "Upload driver's license or passport" at bounding box center [441, 306] width 189 height 15
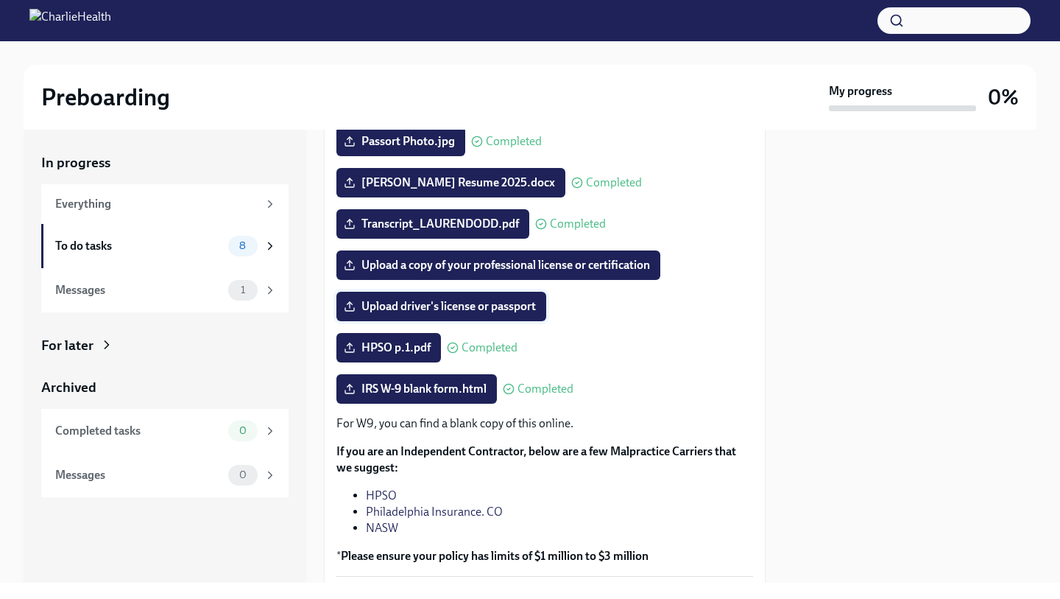
click at [0, 0] on input "Upload driver's license or passport" at bounding box center [0, 0] width 0 height 0
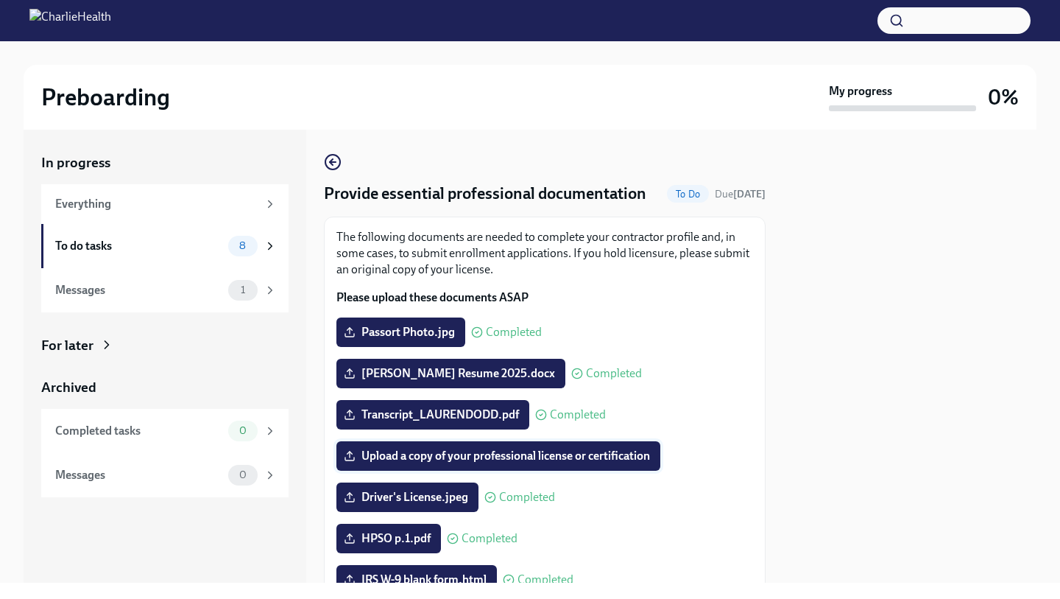
click at [575, 453] on span "Upload a copy of your professional license or certification" at bounding box center [498, 455] width 303 height 15
click at [0, 0] on input "Upload a copy of your professional license or certification" at bounding box center [0, 0] width 0 height 0
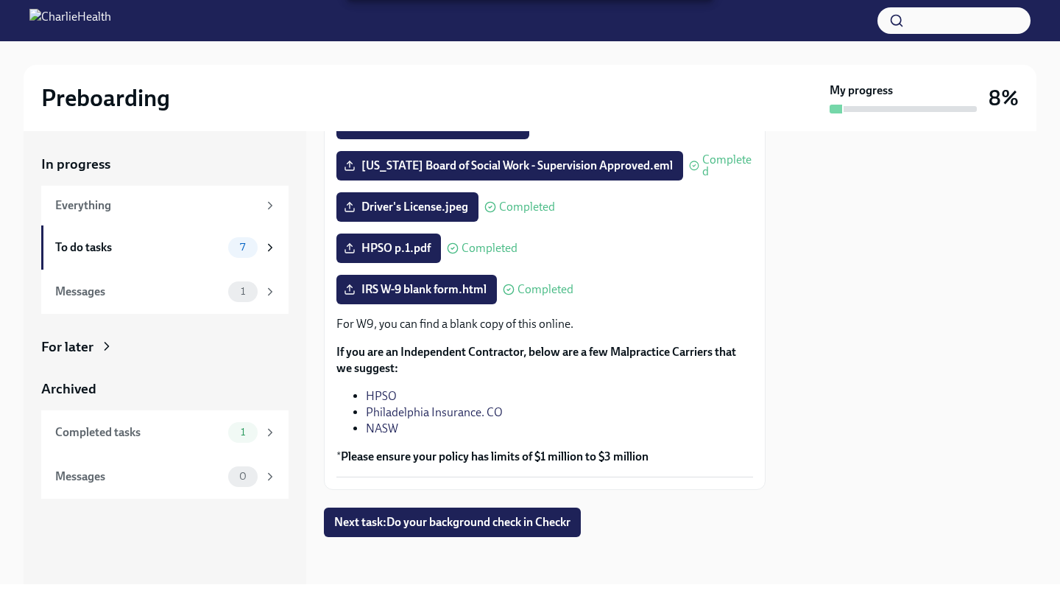
scroll to position [292, 0]
click at [502, 521] on span "Next task : Do your background check in Checkr" at bounding box center [452, 522] width 236 height 15
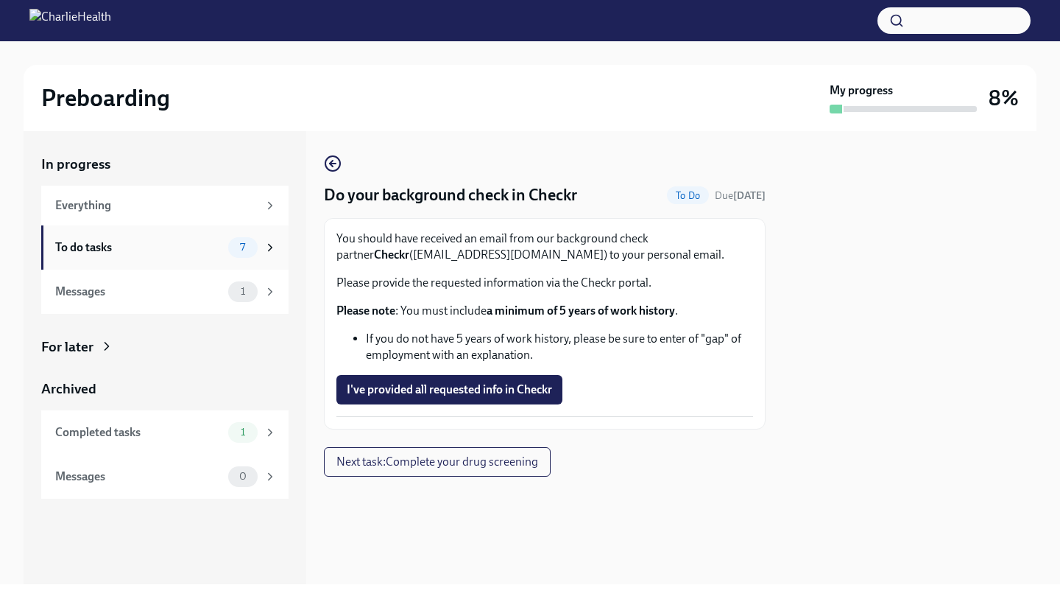
click at [257, 247] on div "7" at bounding box center [242, 247] width 29 height 21
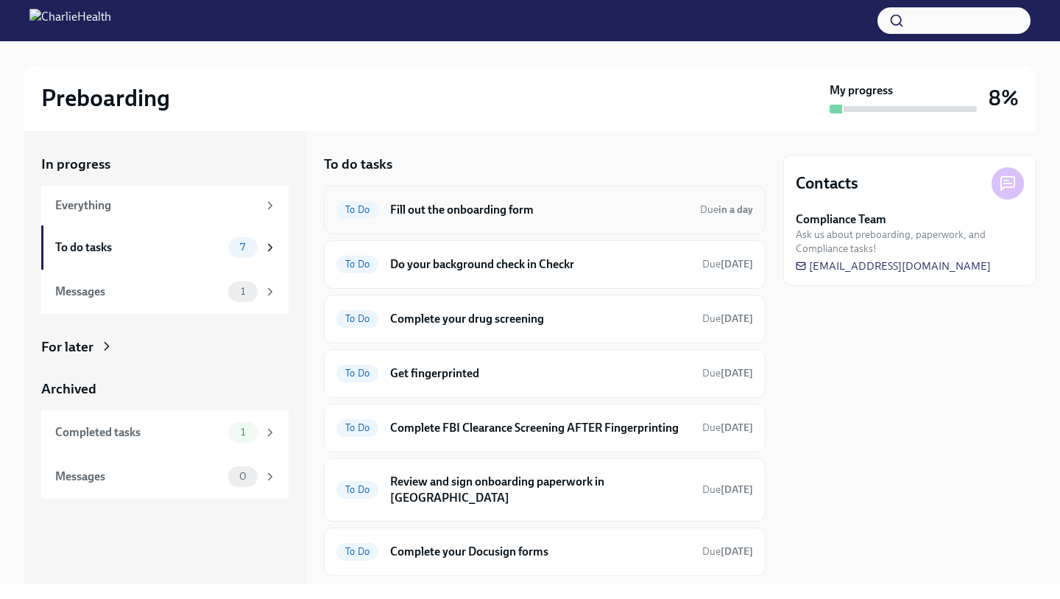
click at [429, 211] on h6 "Fill out the onboarding form" at bounding box center [539, 210] width 298 height 16
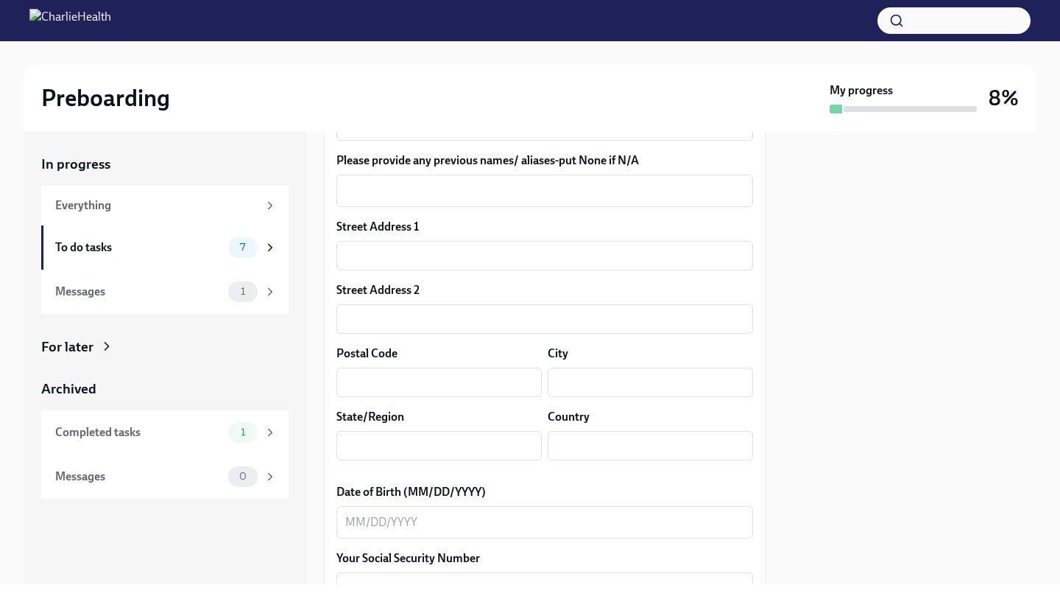
scroll to position [552, 0]
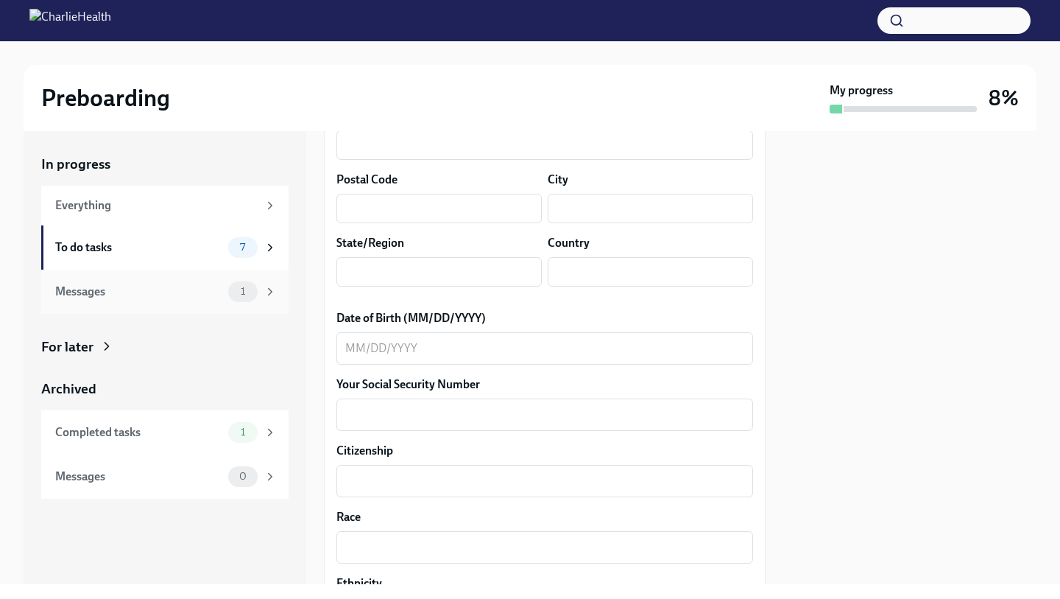
click at [244, 292] on span "1" at bounding box center [243, 291] width 22 height 11
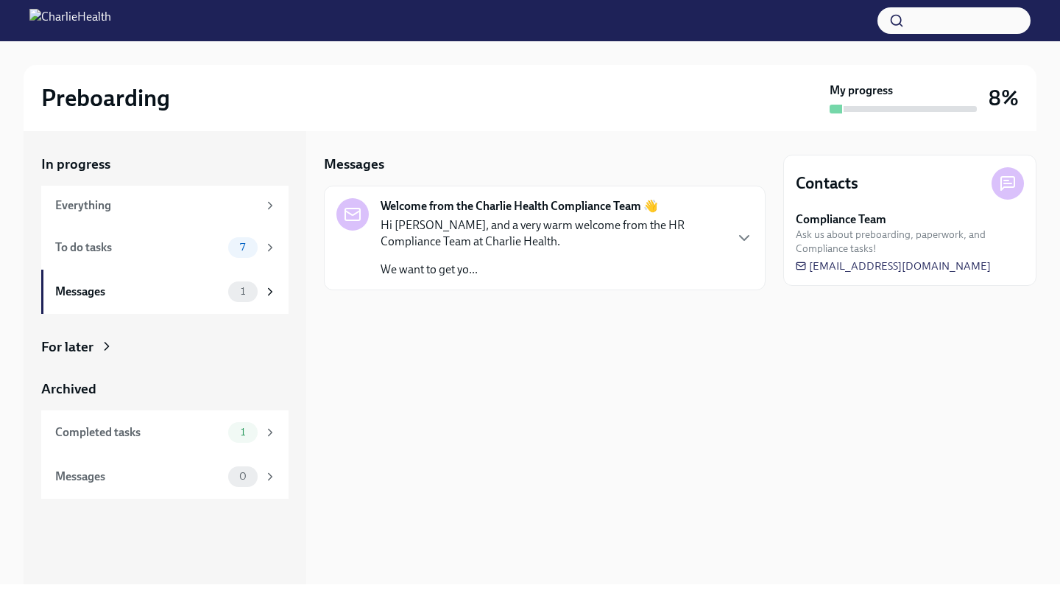
click at [457, 222] on p "Hi [PERSON_NAME], and a very warm welcome from the HR Compliance Team at Charli…" at bounding box center [552, 233] width 343 height 32
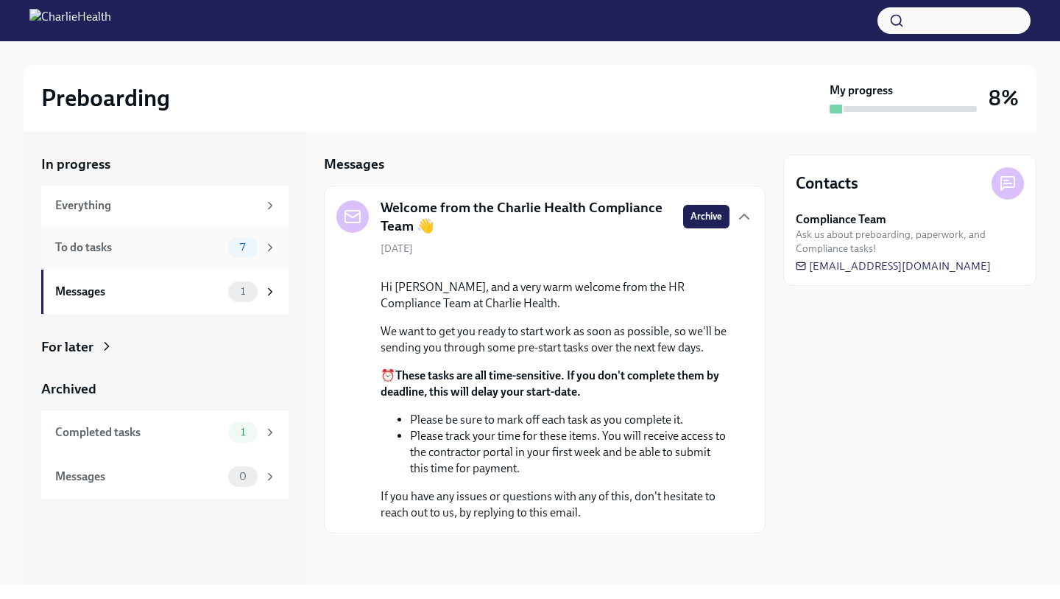
click at [244, 250] on span "7" at bounding box center [242, 247] width 23 height 11
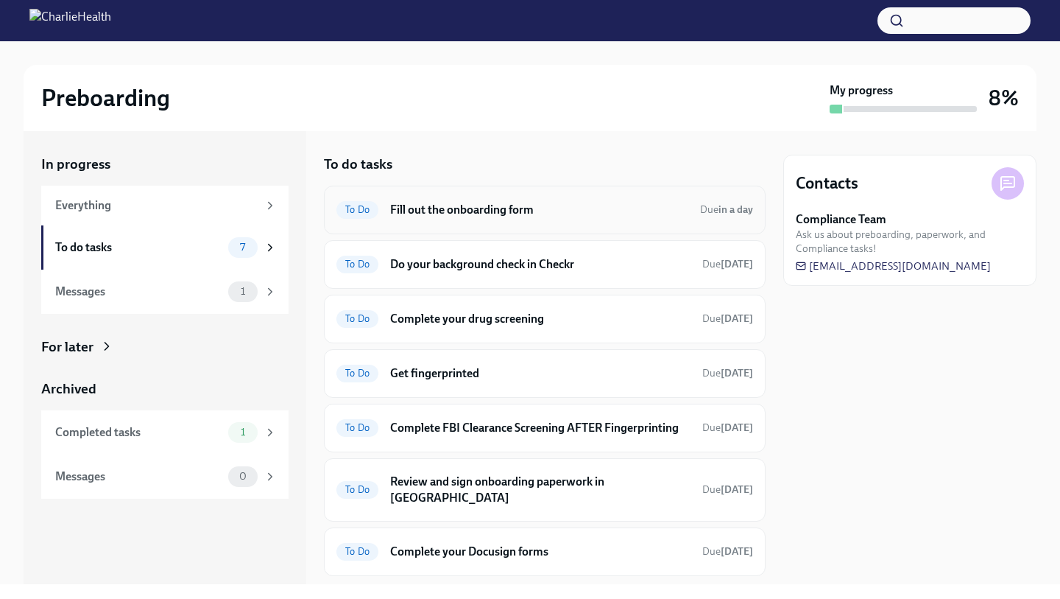
click at [426, 211] on h6 "Fill out the onboarding form" at bounding box center [539, 210] width 298 height 16
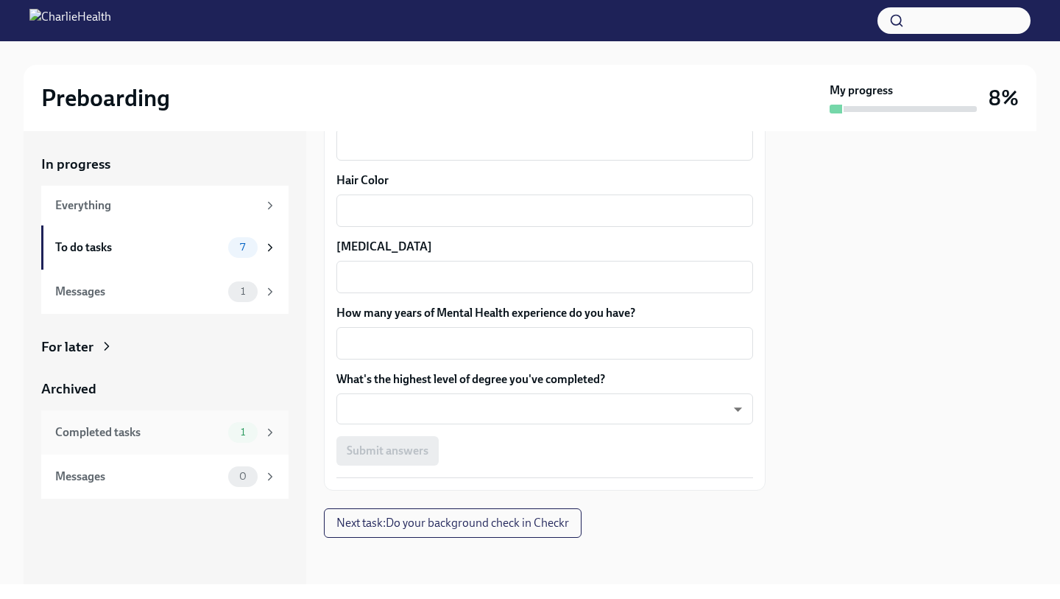
click at [155, 424] on div "Completed tasks" at bounding box center [138, 432] width 167 height 16
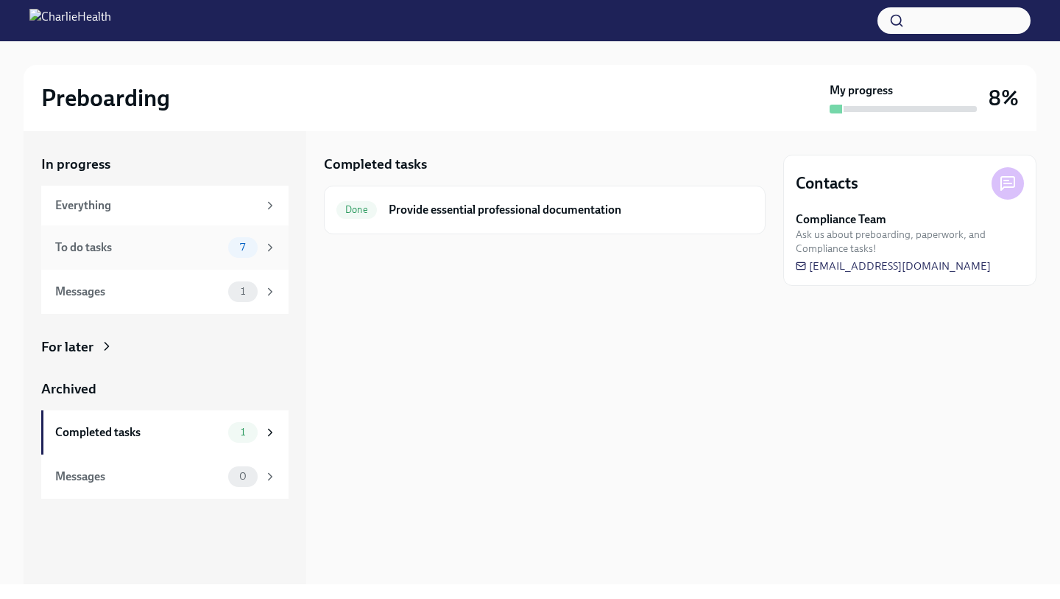
click at [248, 242] on span "7" at bounding box center [242, 247] width 23 height 11
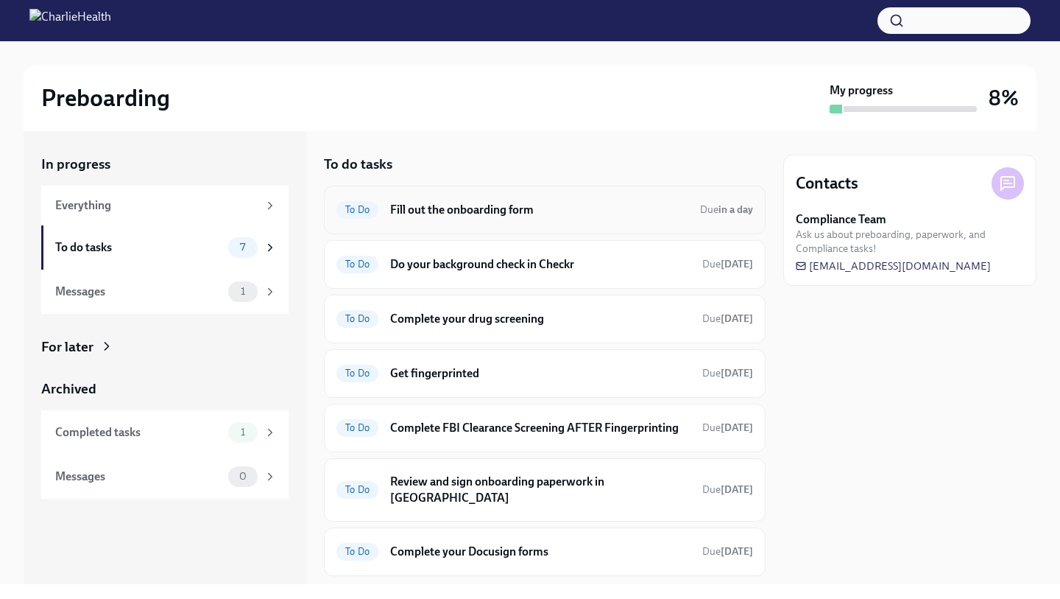
click at [448, 211] on h6 "Fill out the onboarding form" at bounding box center [539, 210] width 298 height 16
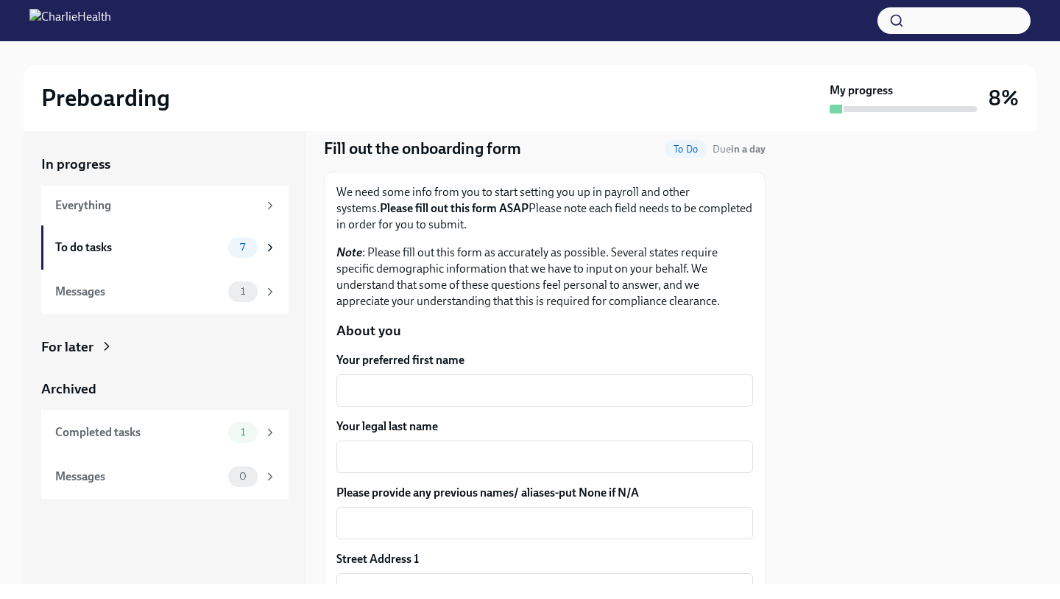
scroll to position [52, 0]
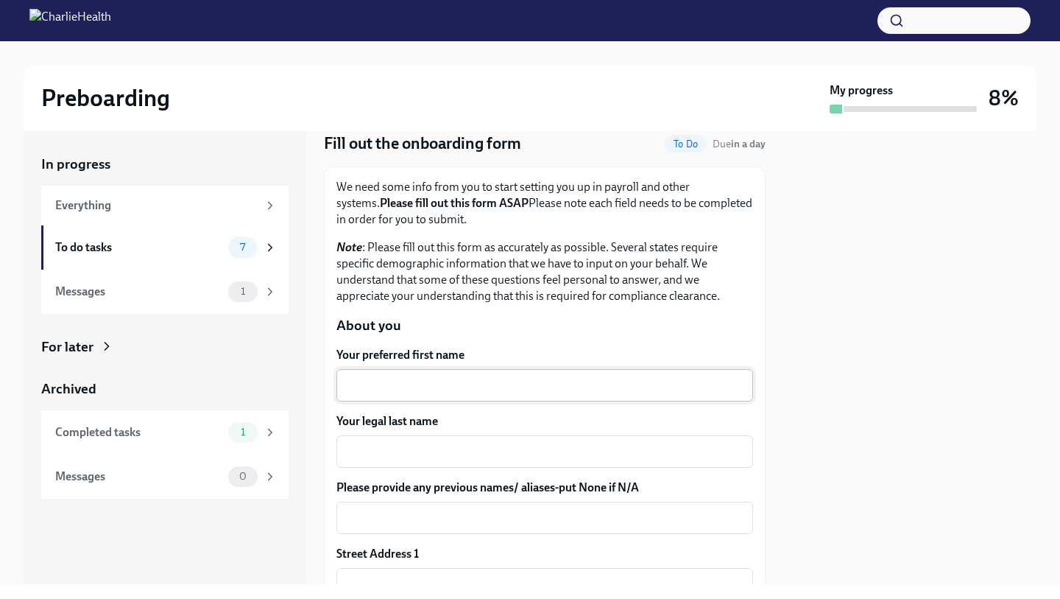
click at [406, 374] on div "x ​" at bounding box center [545, 385] width 417 height 32
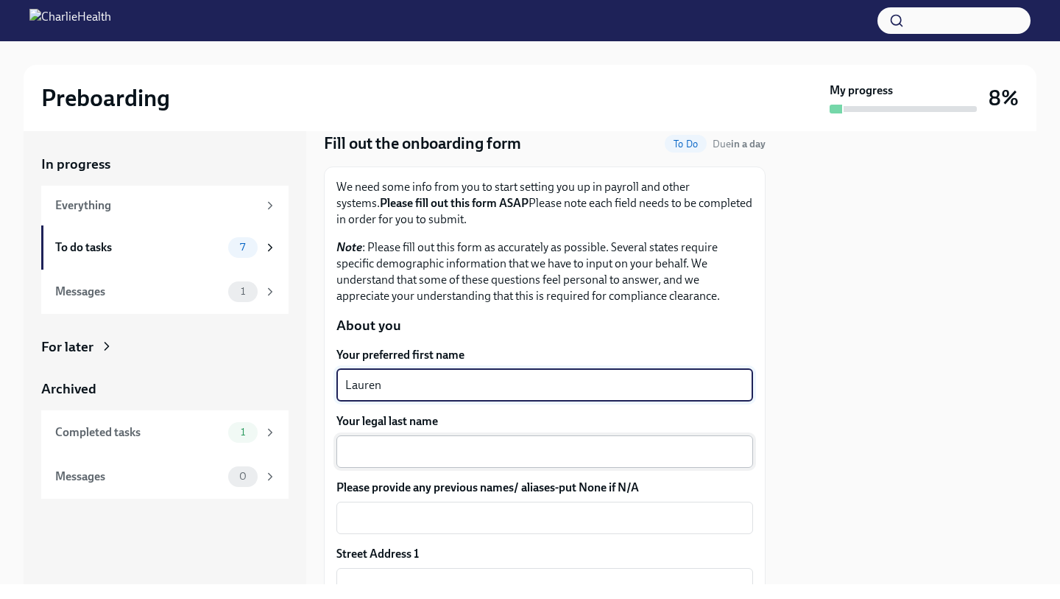
type textarea "Lauren"
click at [393, 451] on textarea "Your legal last name" at bounding box center [544, 452] width 399 height 18
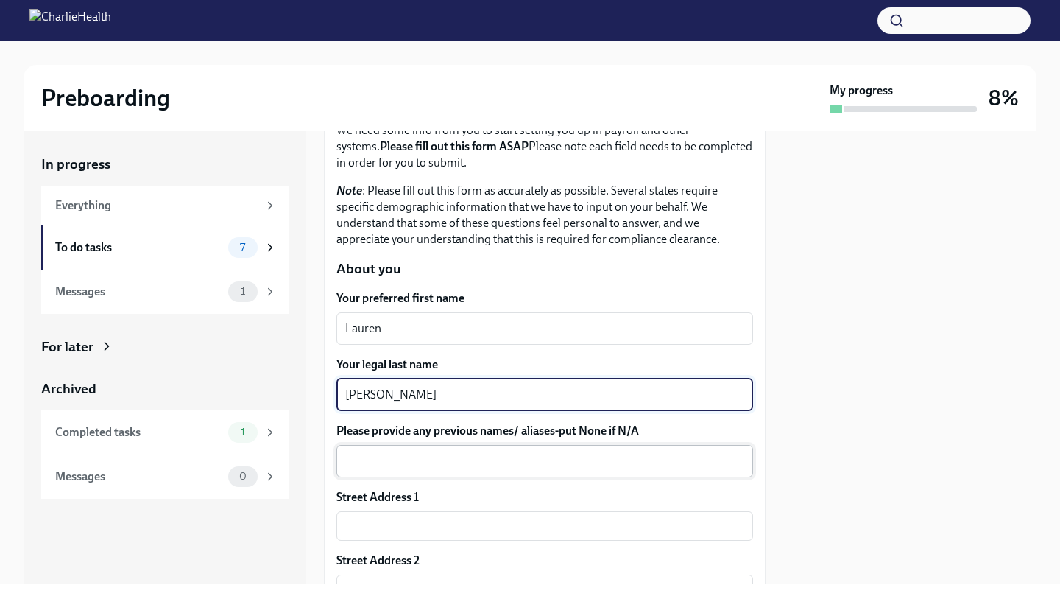
scroll to position [119, 0]
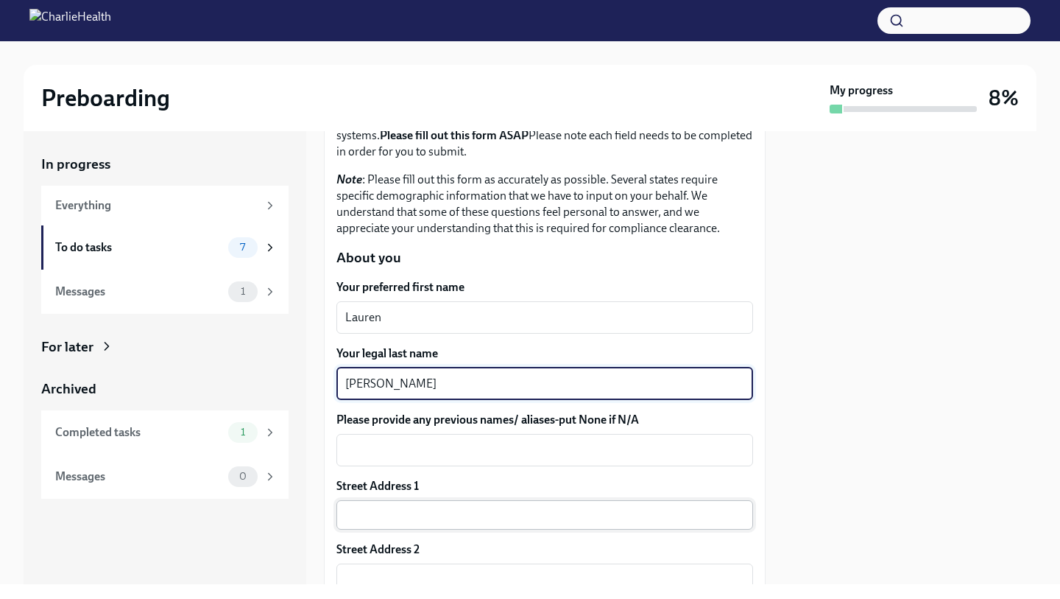
type textarea "[PERSON_NAME]"
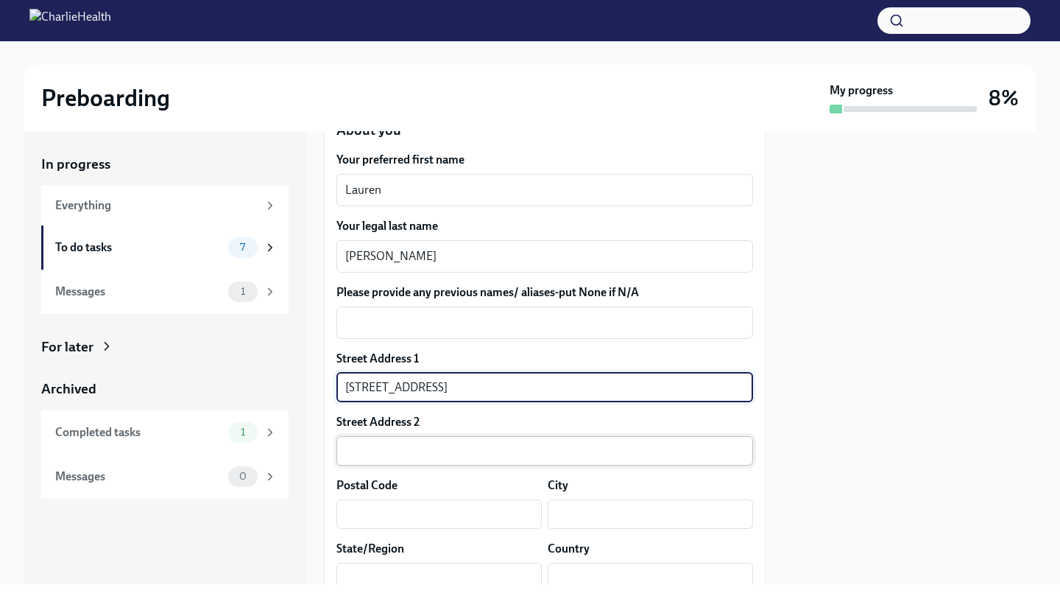
scroll to position [259, 0]
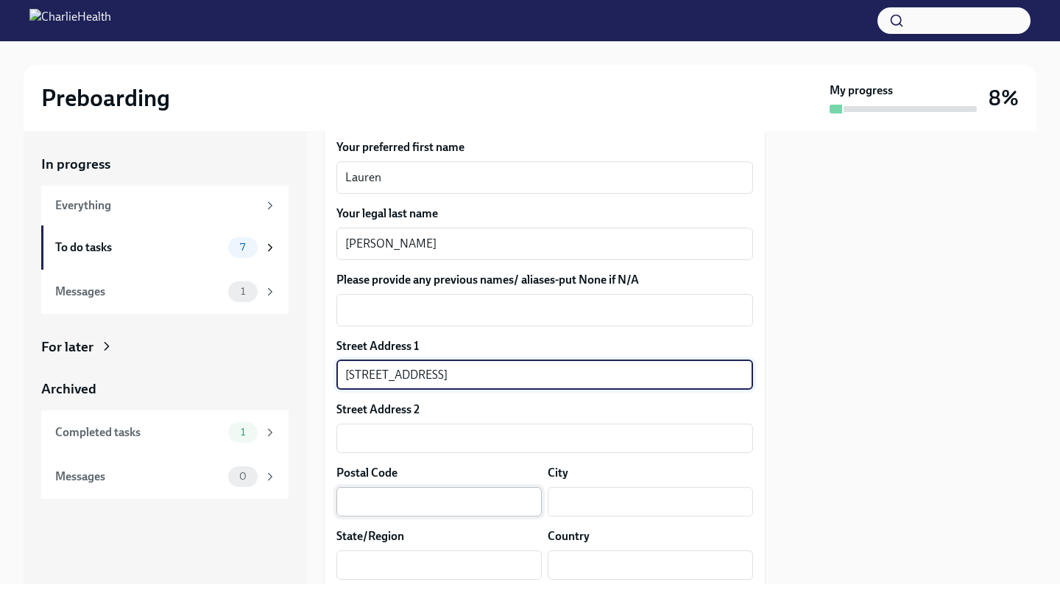
type input "[STREET_ADDRESS]"
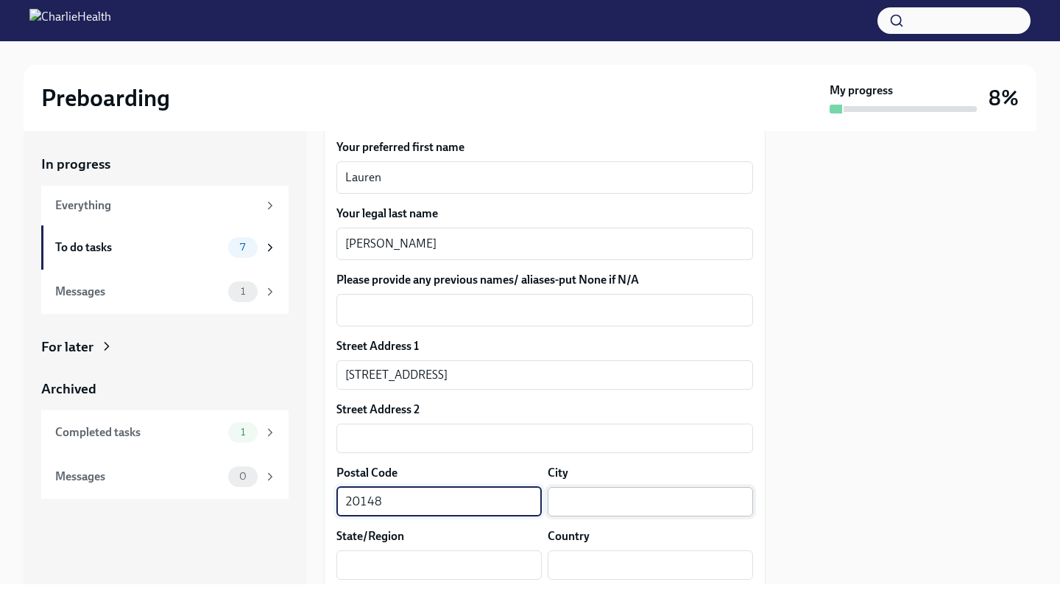
type input "20148"
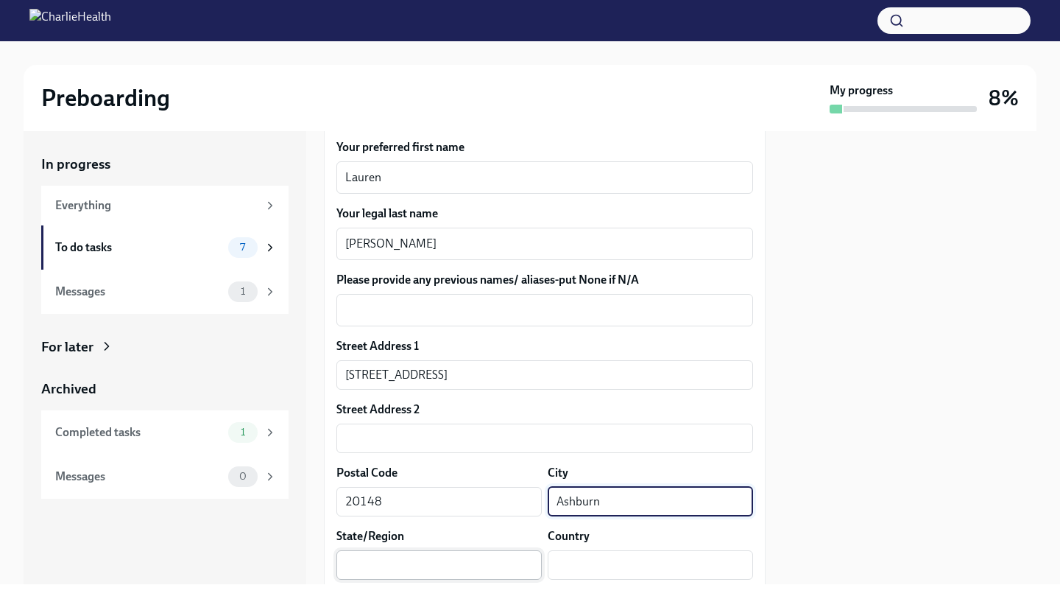
type input "Ashburn"
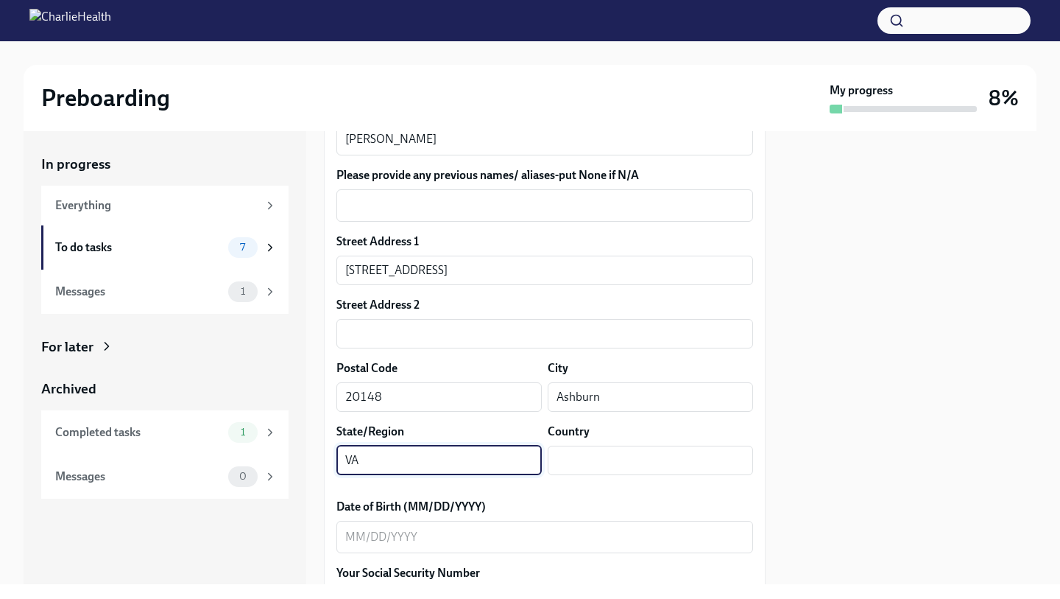
scroll to position [371, 0]
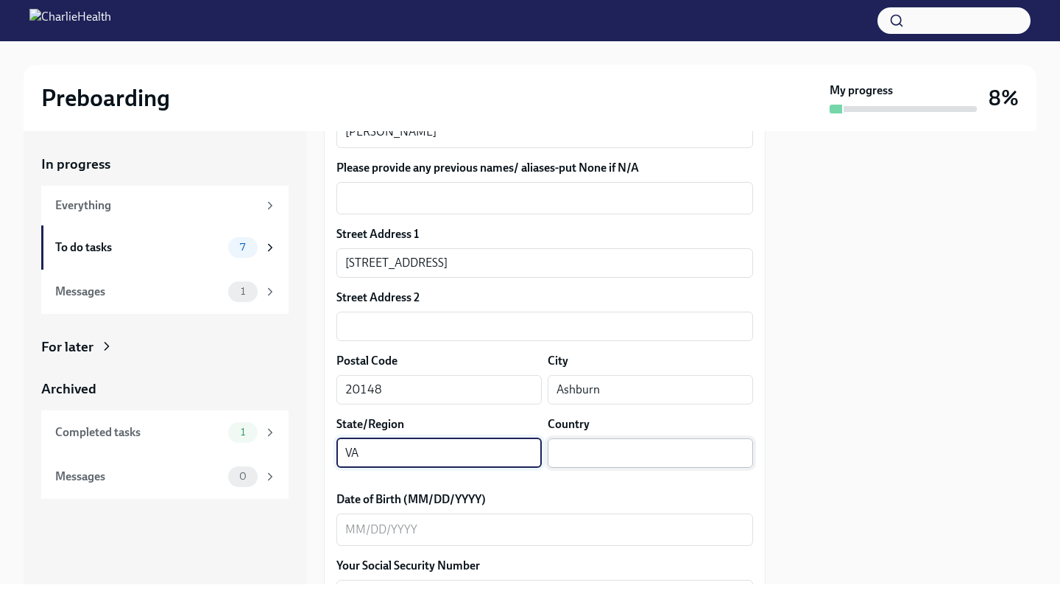
type input "VA"
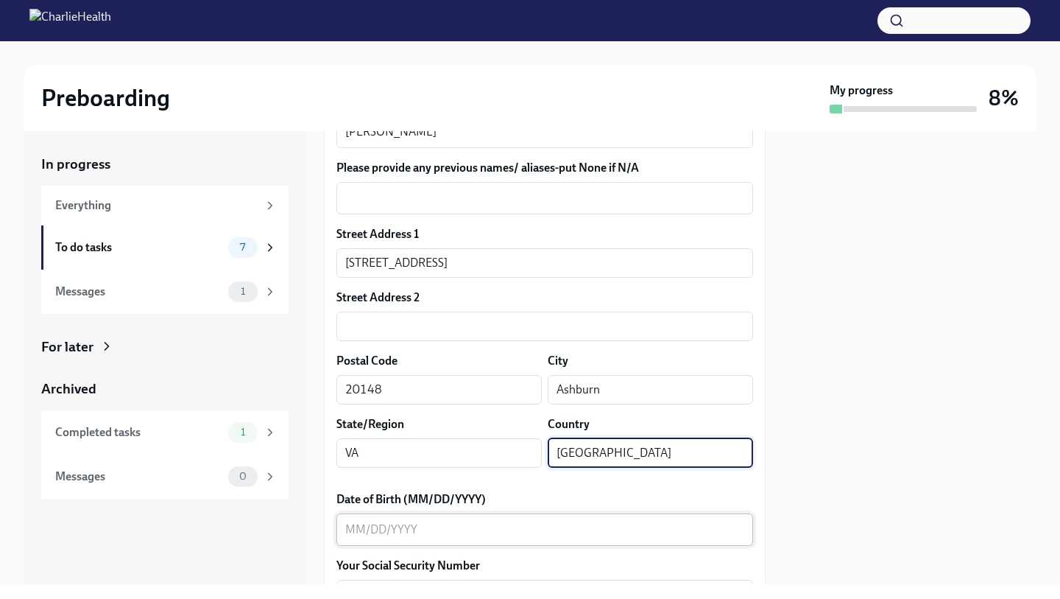
type input "[GEOGRAPHIC_DATA]"
click at [472, 518] on div "x ​" at bounding box center [545, 529] width 417 height 32
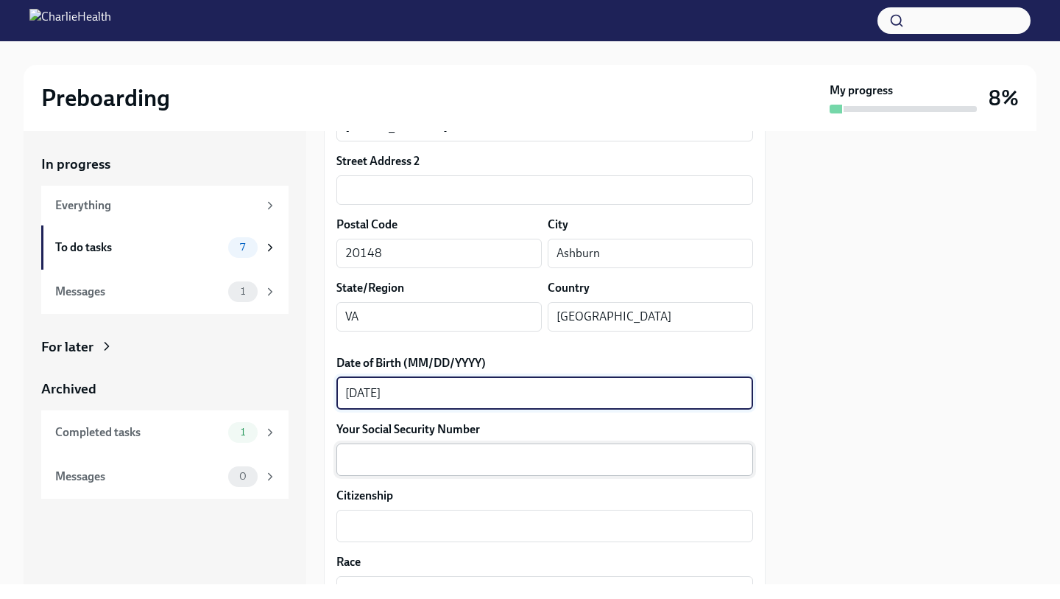
scroll to position [508, 0]
type textarea "[DATE]"
click at [432, 451] on textarea "Your Social Security Number" at bounding box center [544, 459] width 399 height 18
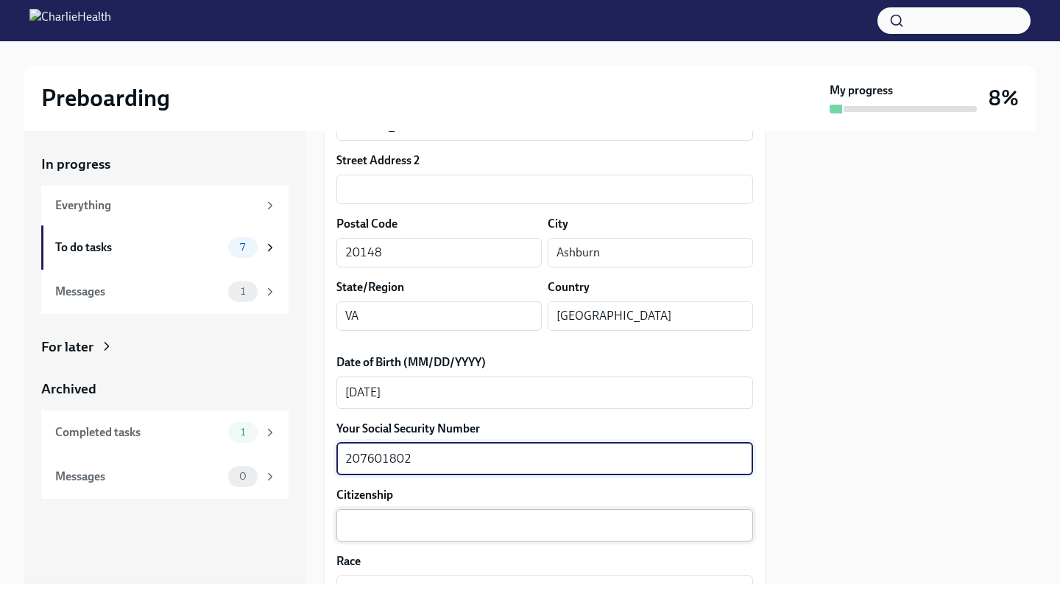
type textarea "207601802"
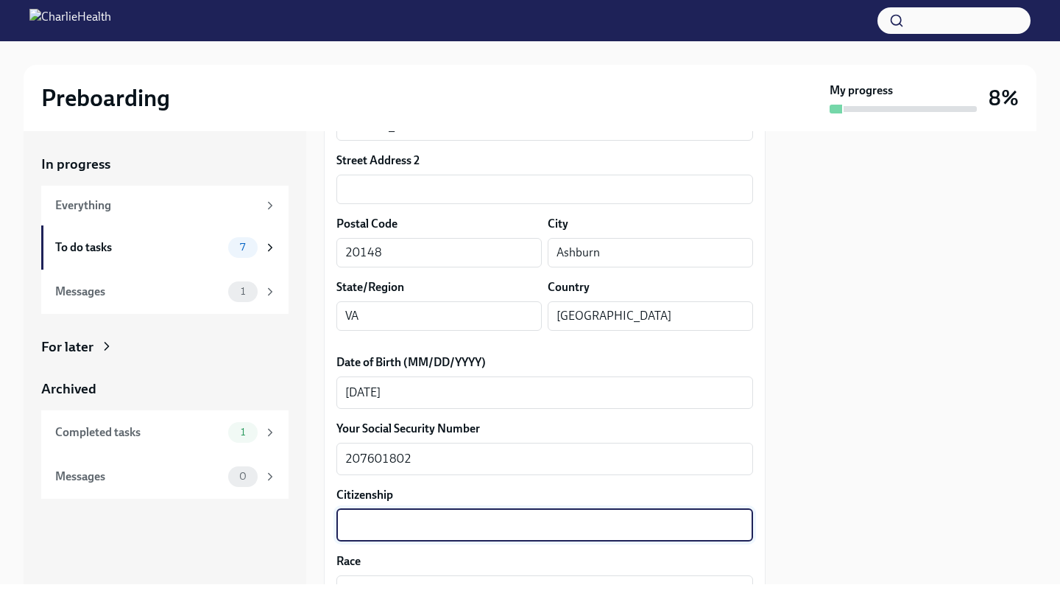
click at [415, 529] on textarea "Citizenship" at bounding box center [544, 525] width 399 height 18
type textarea "A"
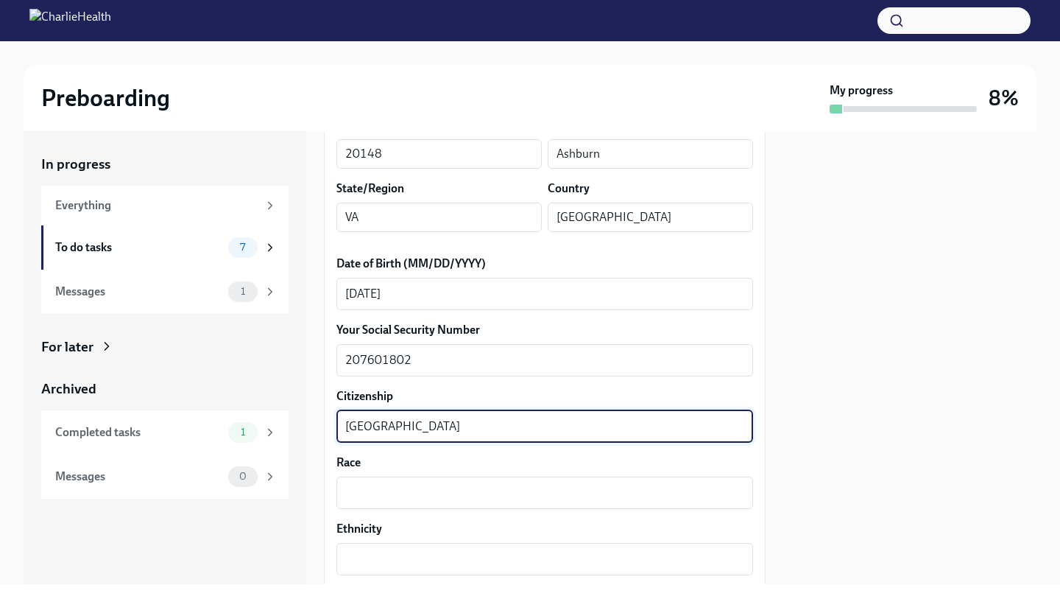
scroll to position [608, 0]
click at [376, 494] on textarea "Race" at bounding box center [544, 491] width 399 height 18
click at [398, 424] on textarea "[GEOGRAPHIC_DATA]" at bounding box center [544, 425] width 399 height 18
type textarea "[DEMOGRAPHIC_DATA] ([DEMOGRAPHIC_DATA] Citizen)"
click at [371, 483] on textarea "Race" at bounding box center [544, 491] width 399 height 18
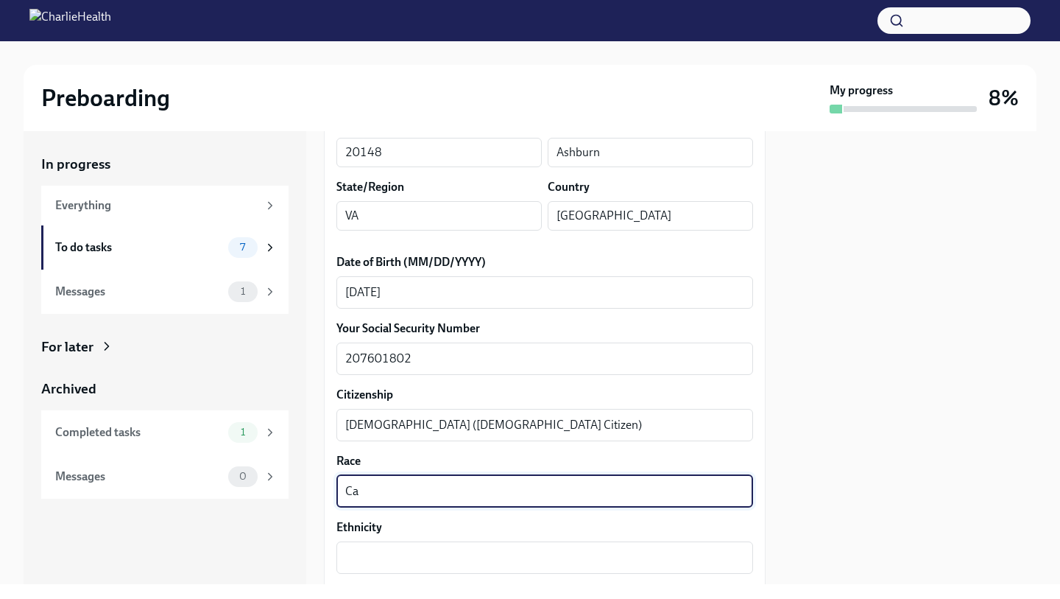
type textarea "C"
type textarea "White"
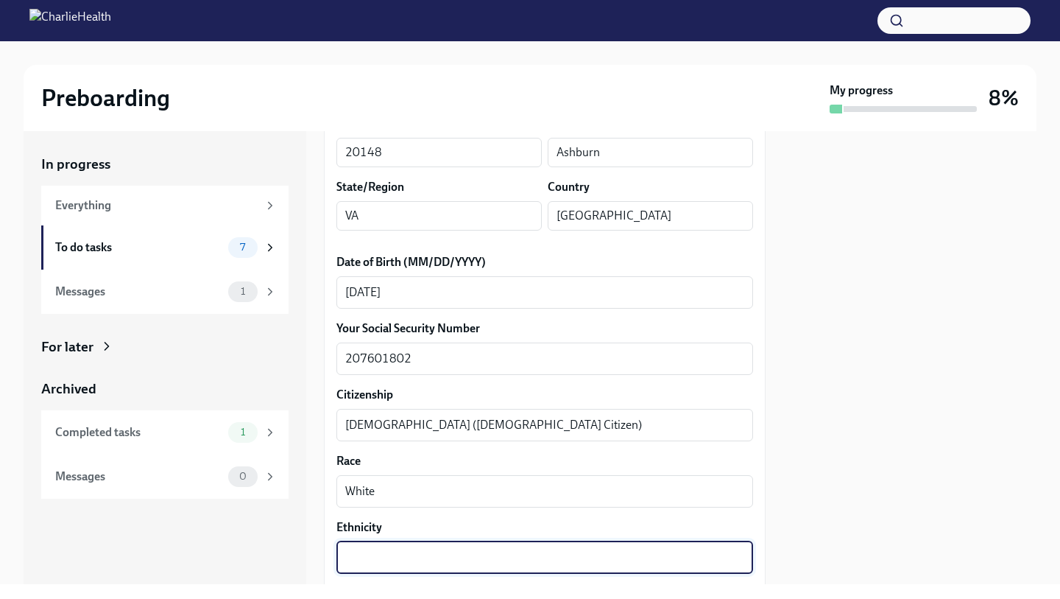
click at [392, 555] on textarea "Ethnicity" at bounding box center [544, 558] width 399 height 18
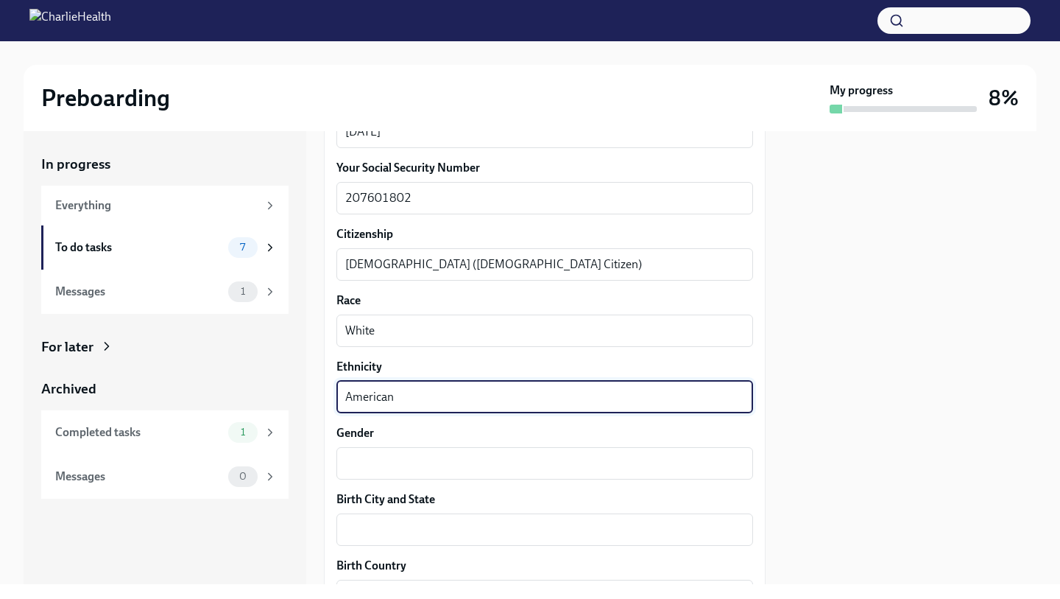
scroll to position [771, 0]
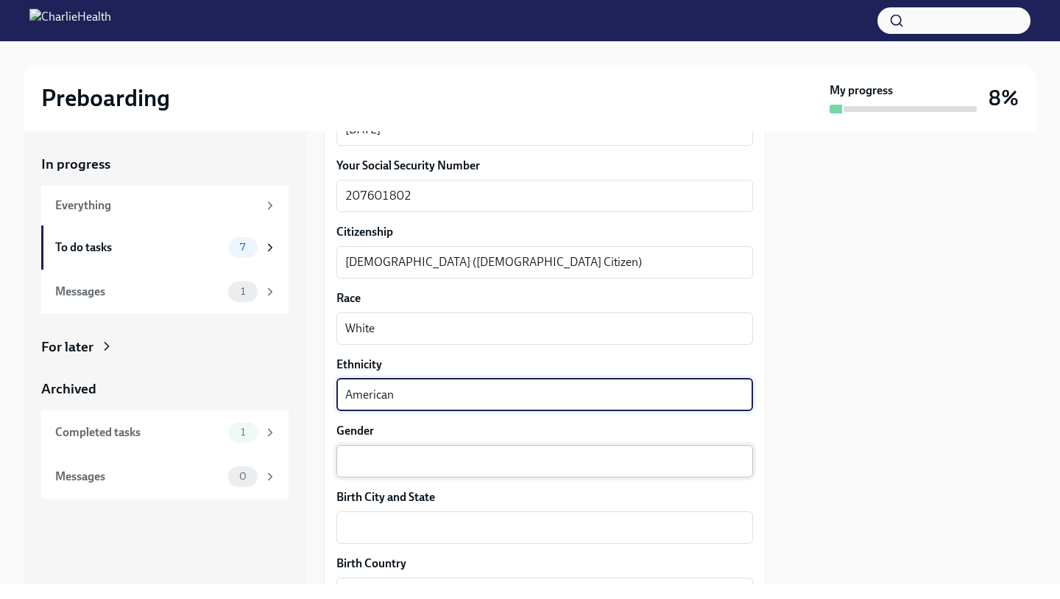
type textarea "American"
click at [432, 462] on textarea "Gender" at bounding box center [544, 461] width 399 height 18
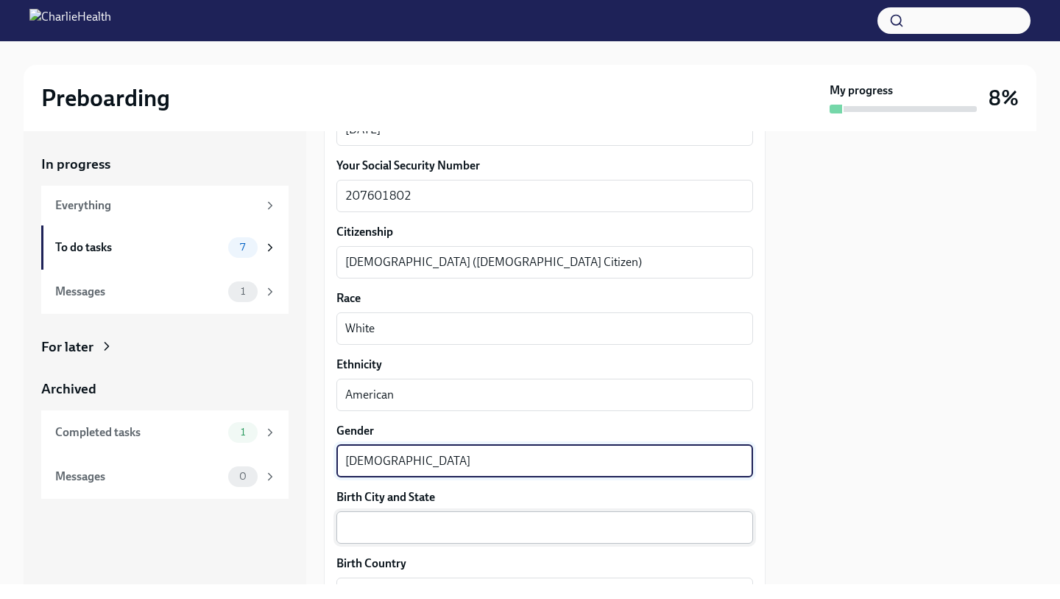
type textarea "[DEMOGRAPHIC_DATA]"
click at [440, 517] on div "x ​" at bounding box center [545, 527] width 417 height 32
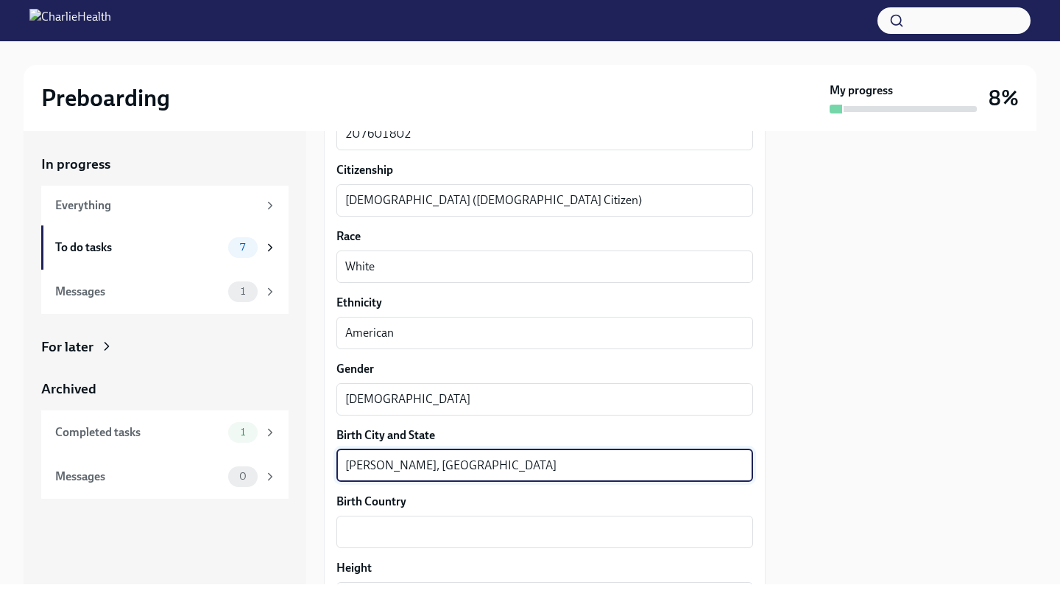
scroll to position [838, 0]
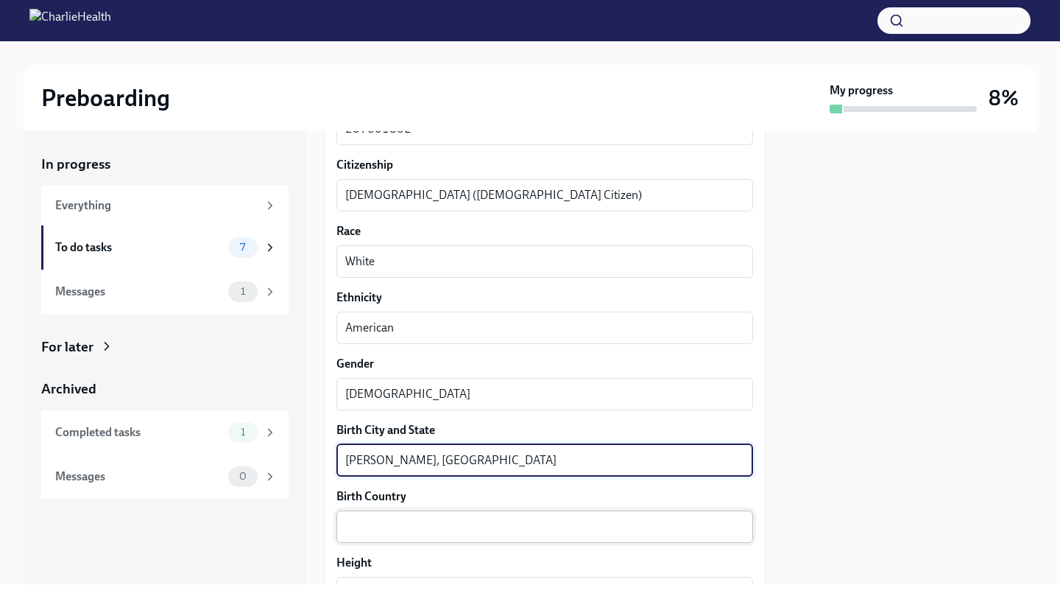
type textarea "[PERSON_NAME], [GEOGRAPHIC_DATA]"
click at [400, 535] on textarea "Birth Country" at bounding box center [544, 527] width 399 height 18
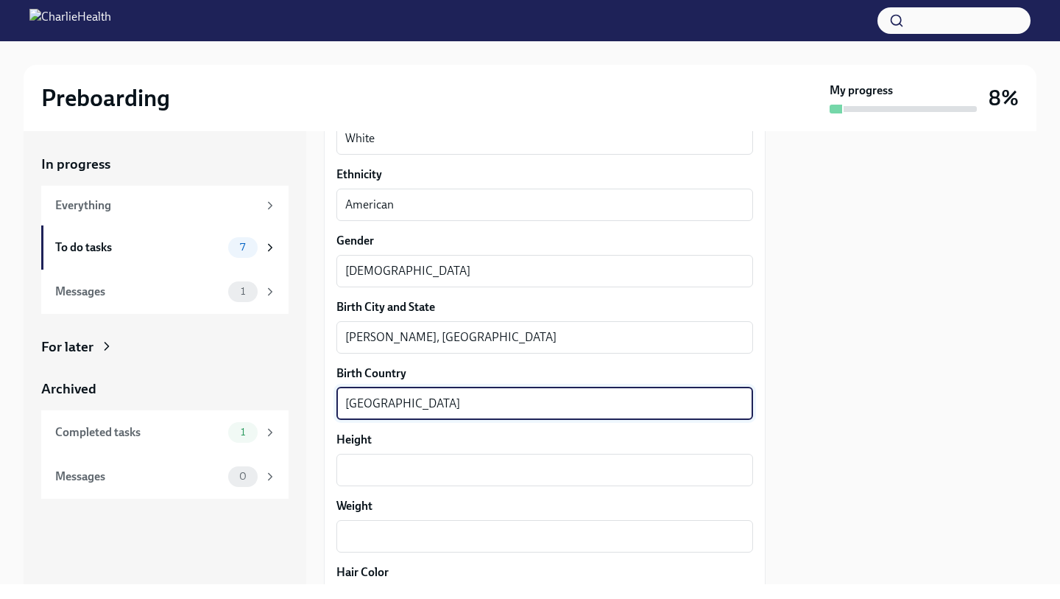
scroll to position [962, 0]
type textarea "[GEOGRAPHIC_DATA]"
click at [383, 471] on textarea "Height" at bounding box center [544, 469] width 399 height 18
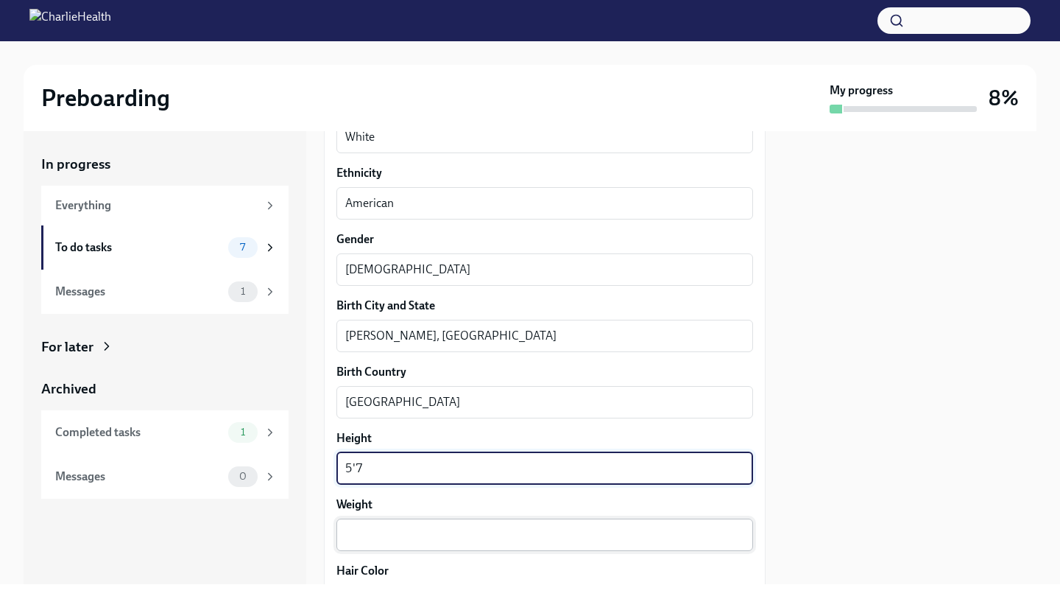
type textarea "5'7"
click at [375, 529] on textarea "Weight" at bounding box center [544, 535] width 399 height 18
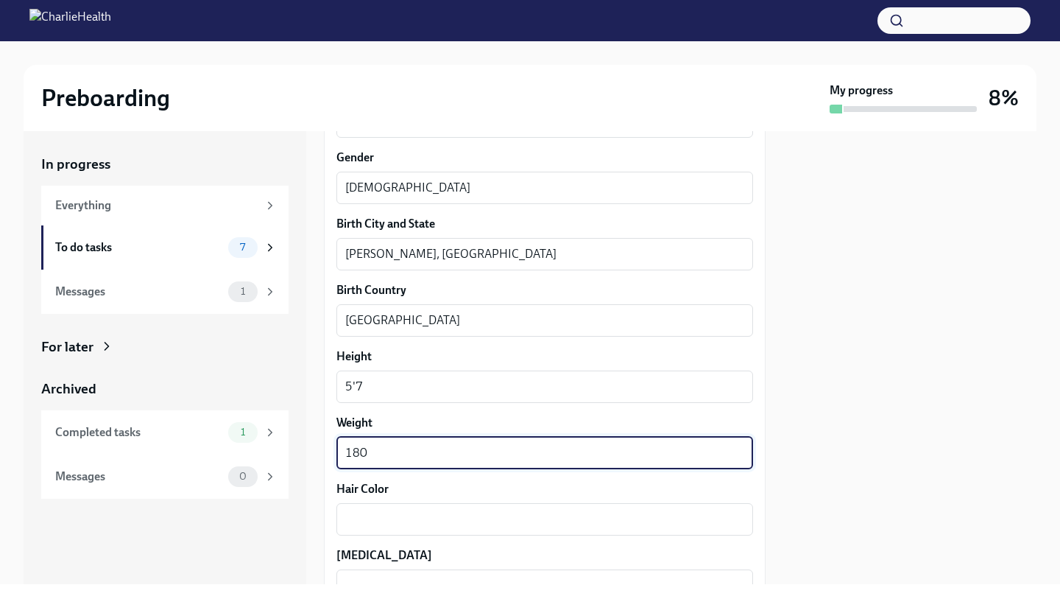
scroll to position [1046, 0]
type textarea "180"
click at [381, 515] on textarea "Hair Color" at bounding box center [544, 517] width 399 height 18
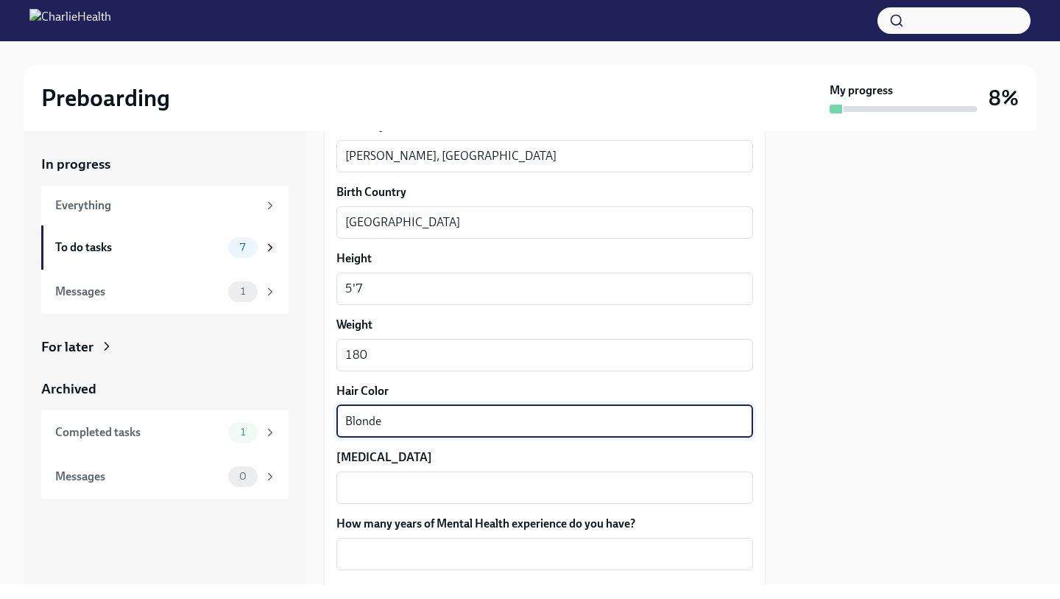
scroll to position [1158, 0]
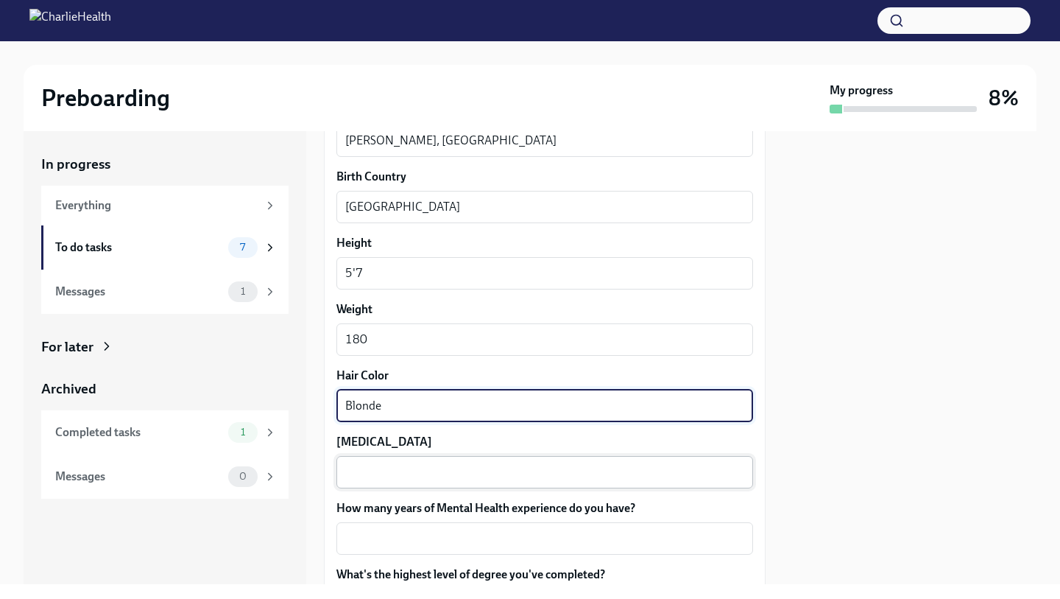
type textarea "Blonde"
click at [369, 469] on textarea "[MEDICAL_DATA]" at bounding box center [544, 472] width 399 height 18
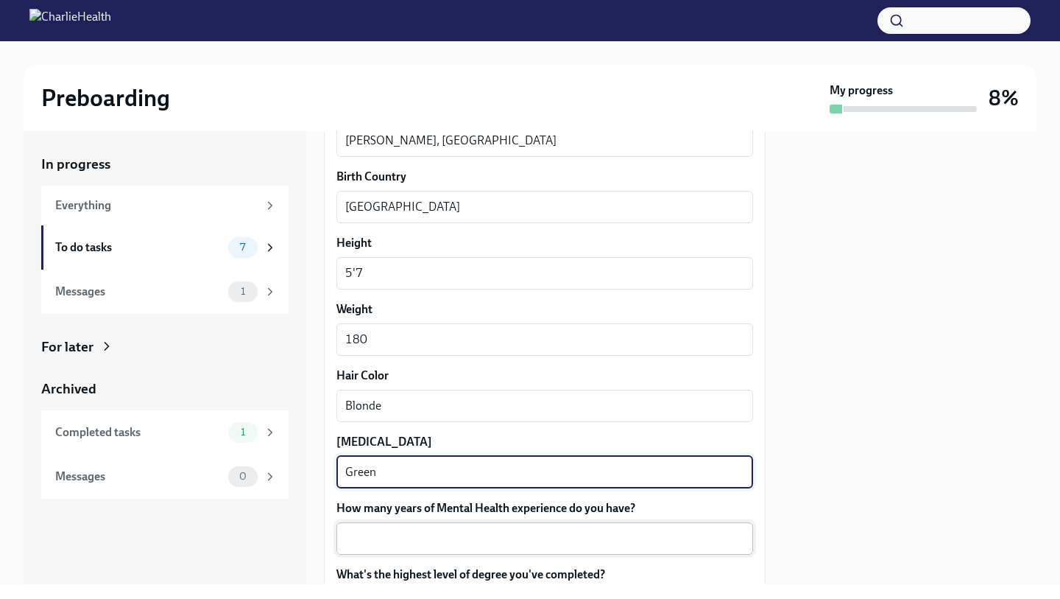
type textarea "Green"
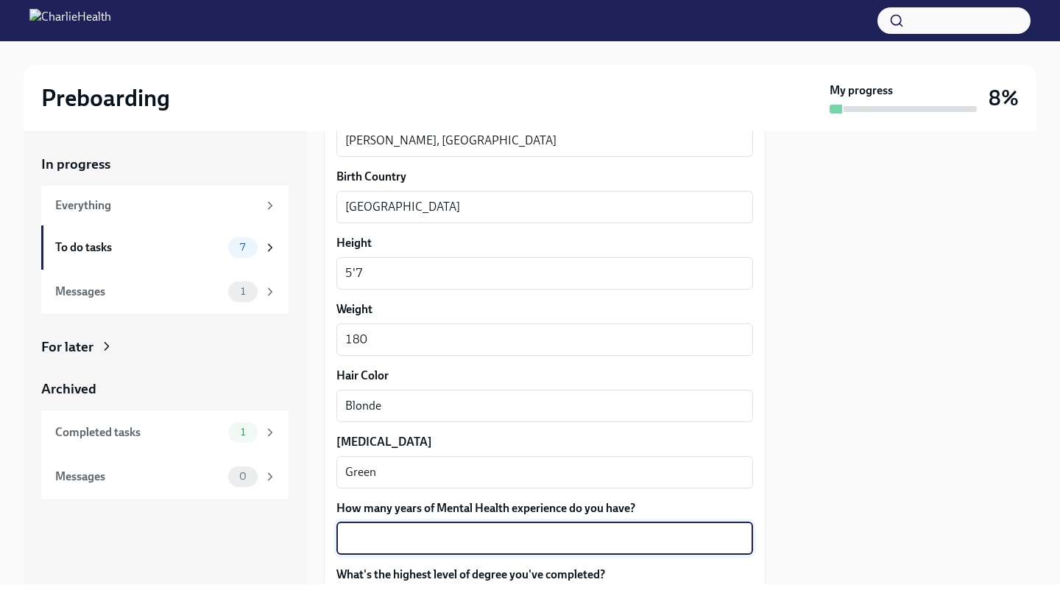
click at [394, 538] on textarea "How many years of Mental Health experience do you have?" at bounding box center [544, 538] width 399 height 18
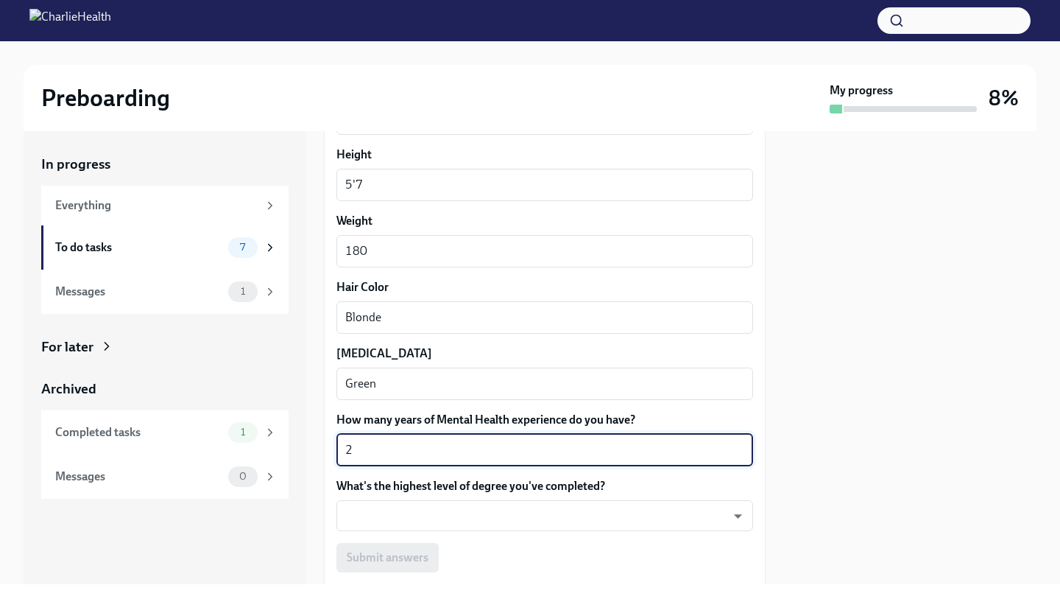
scroll to position [1247, 0]
type textarea "2"
click at [418, 520] on body "Preboarding My progress 8% In progress Everything To do tasks 7 Messages 1 For …" at bounding box center [530, 299] width 1060 height 599
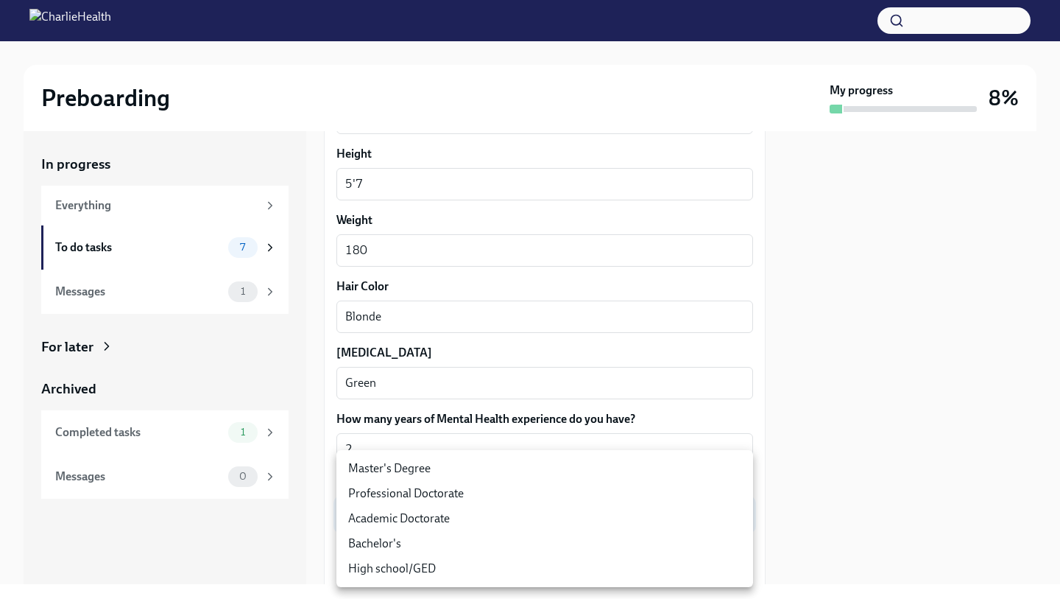
click at [420, 473] on li "Master's Degree" at bounding box center [545, 468] width 417 height 25
type input "2vBr-ghkD"
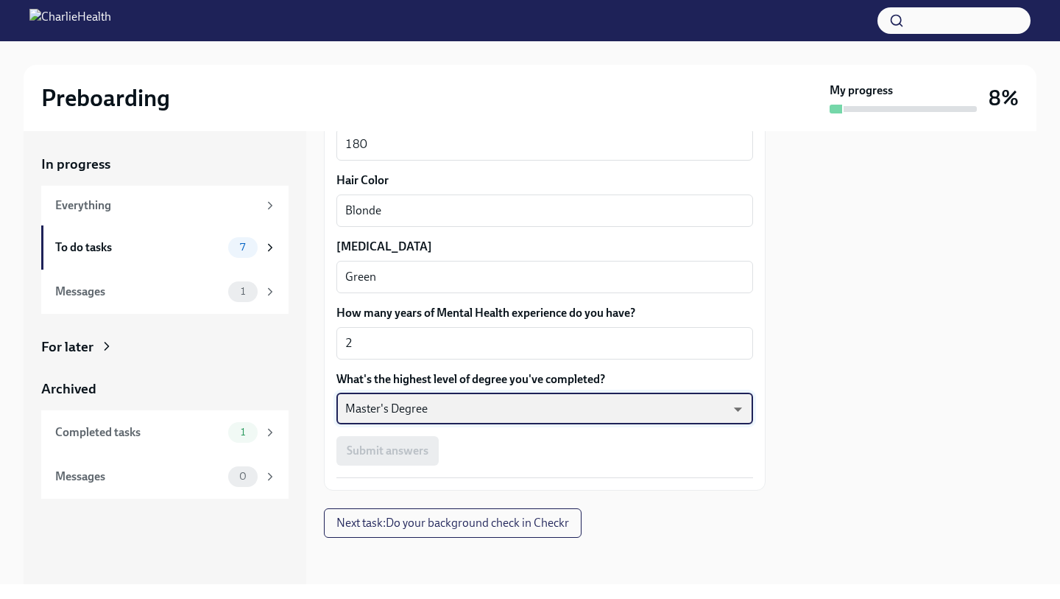
scroll to position [0, 0]
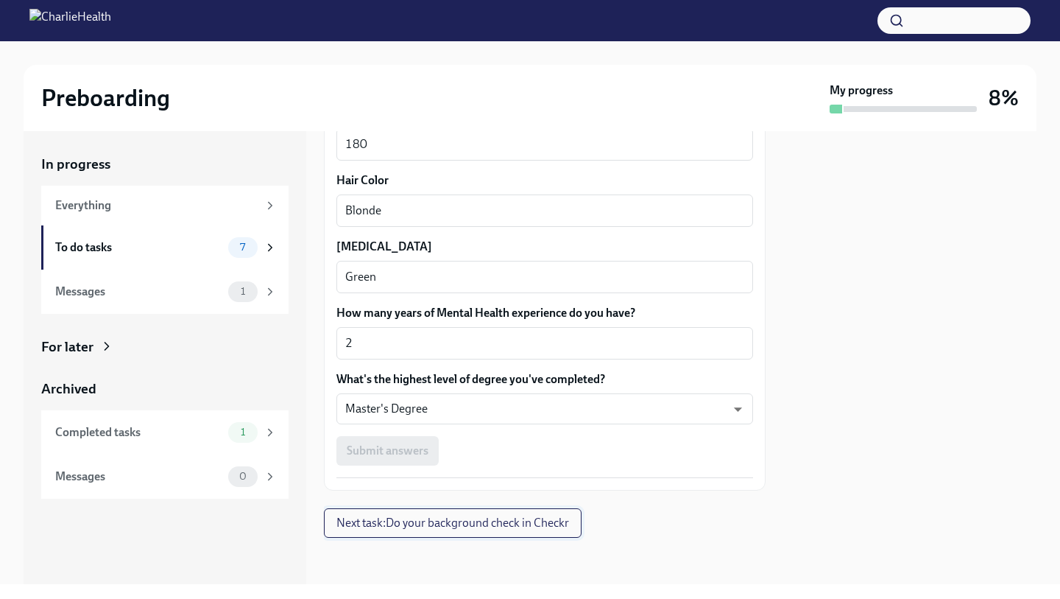
click at [426, 521] on span "Next task : Do your background check in Checkr" at bounding box center [453, 522] width 233 height 15
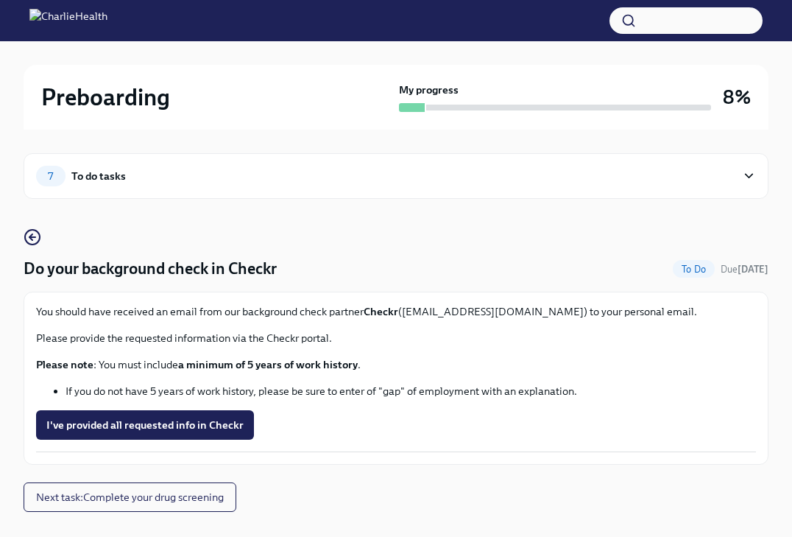
click at [744, 176] on icon at bounding box center [749, 176] width 14 height 15
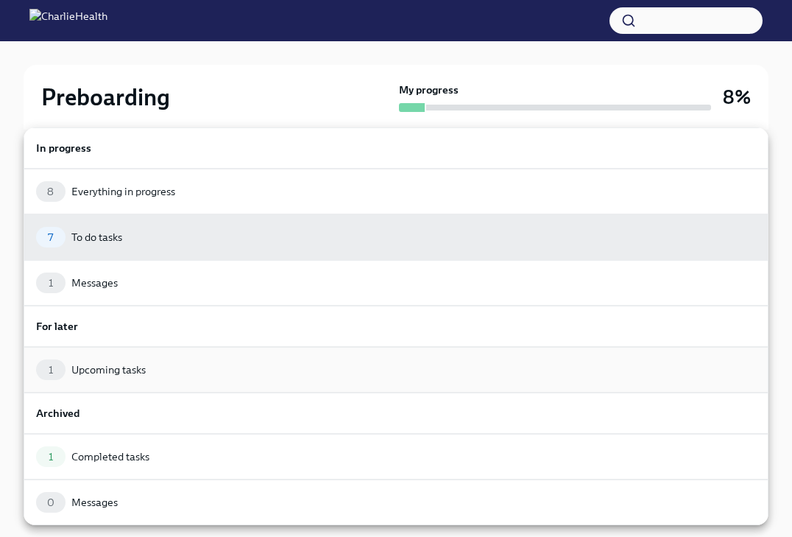
click at [258, 363] on div "1 Upcoming tasks" at bounding box center [396, 369] width 720 height 21
